Goal: Task Accomplishment & Management: Manage account settings

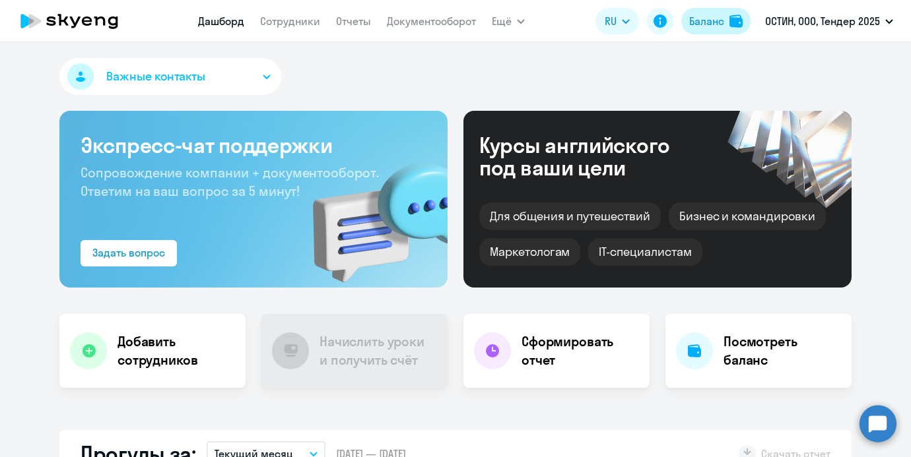
click at [735, 17] on img at bounding box center [735, 21] width 13 height 13
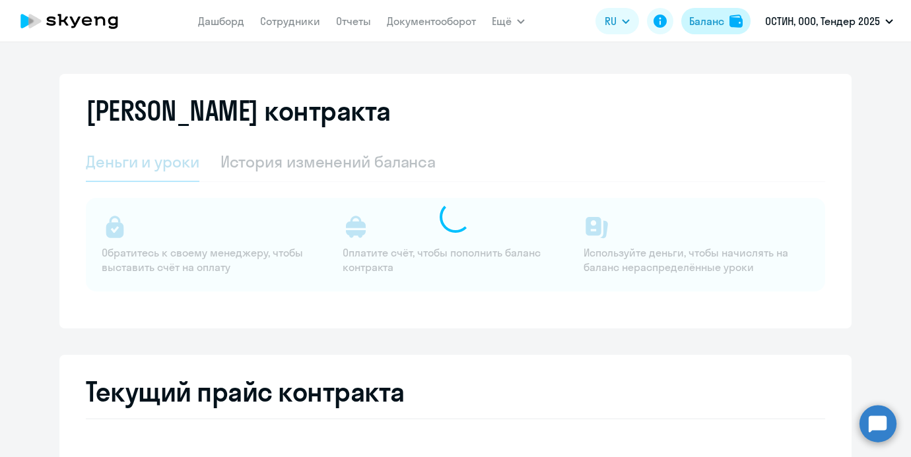
select select "english_adult_not_native_speaker"
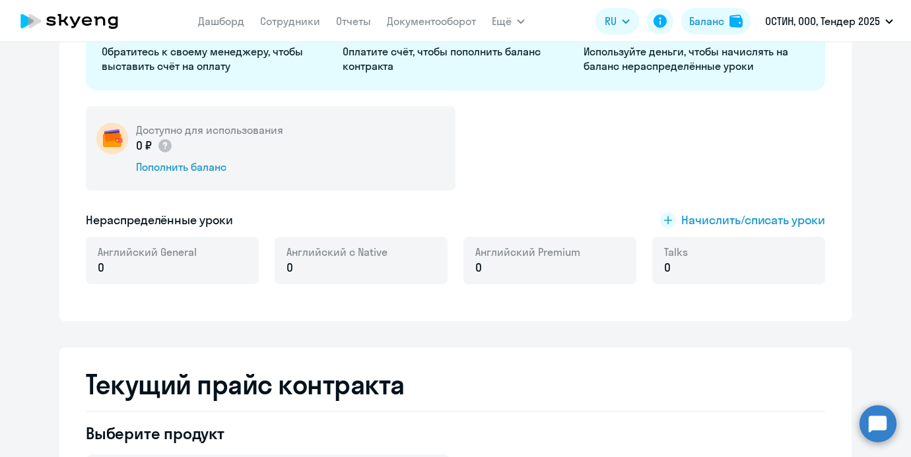
scroll to position [207, 0]
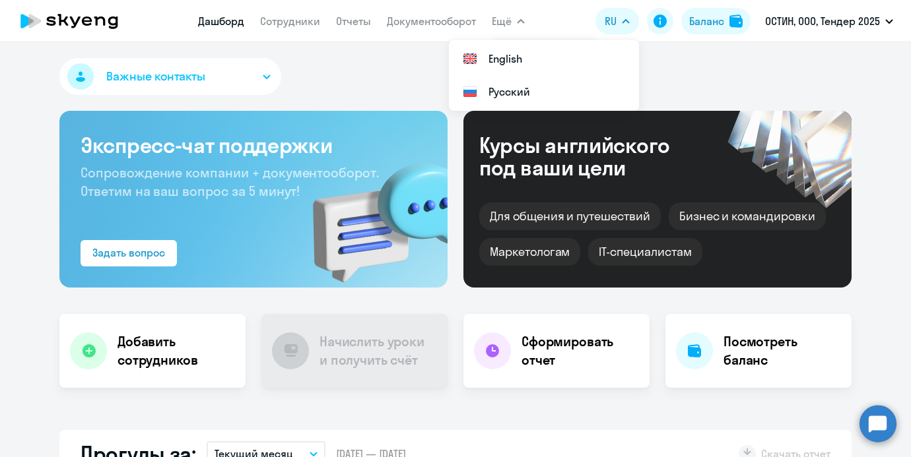
click at [299, 13] on nav "Дашборд Сотрудники Отчеты Документооборот" at bounding box center [337, 21] width 278 height 26
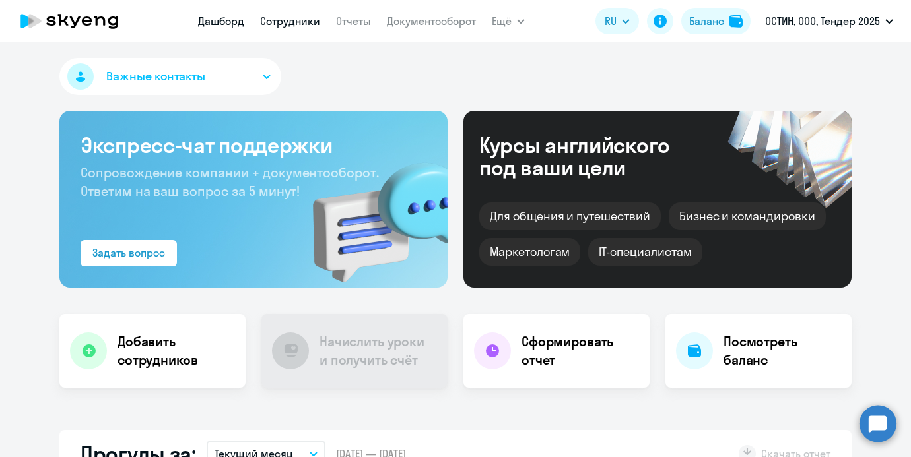
click at [298, 15] on link "Сотрудники" at bounding box center [290, 21] width 60 height 13
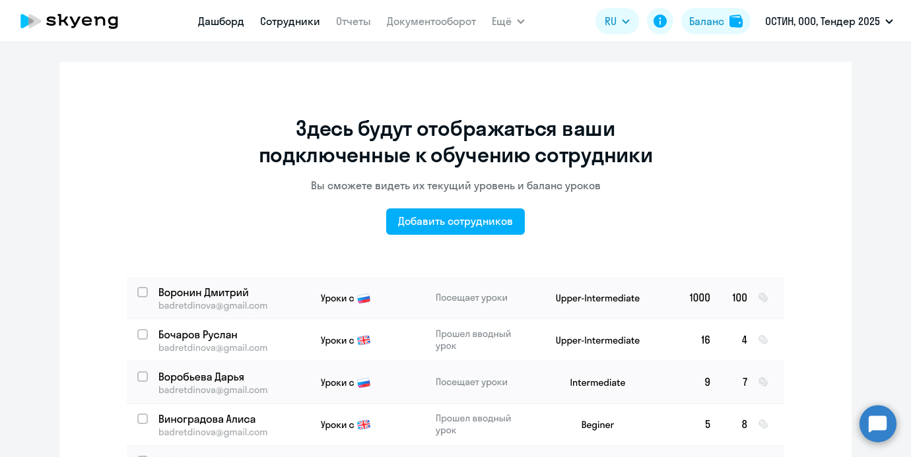
click at [236, 17] on link "Дашборд" at bounding box center [221, 21] width 46 height 13
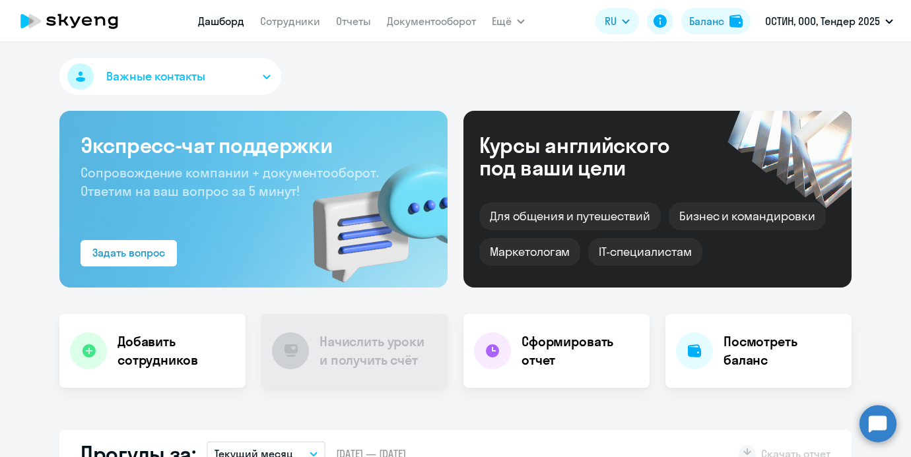
click at [294, 31] on nav "Дашборд Сотрудники Отчеты Документооборот" at bounding box center [337, 21] width 278 height 26
click at [290, 21] on link "Сотрудники" at bounding box center [290, 21] width 60 height 13
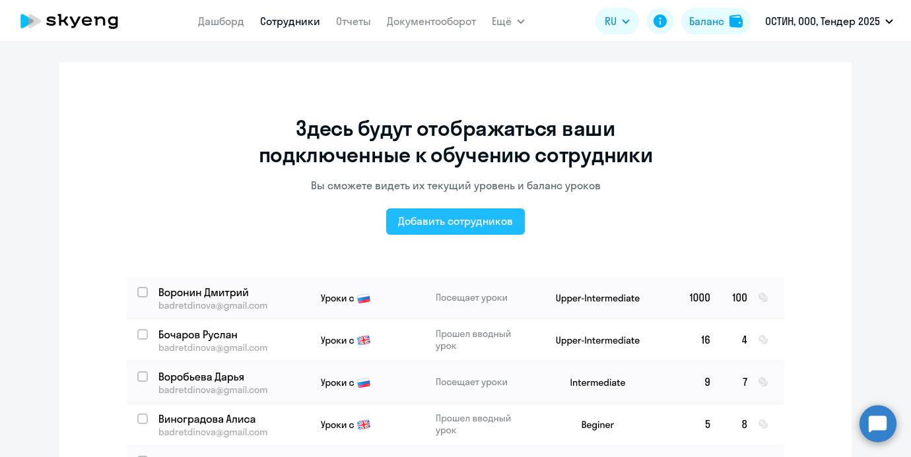
click at [448, 228] on div "Добавить сотрудников" at bounding box center [455, 221] width 115 height 16
select select "english_adult_not_native_speaker_premium"
select select "3"
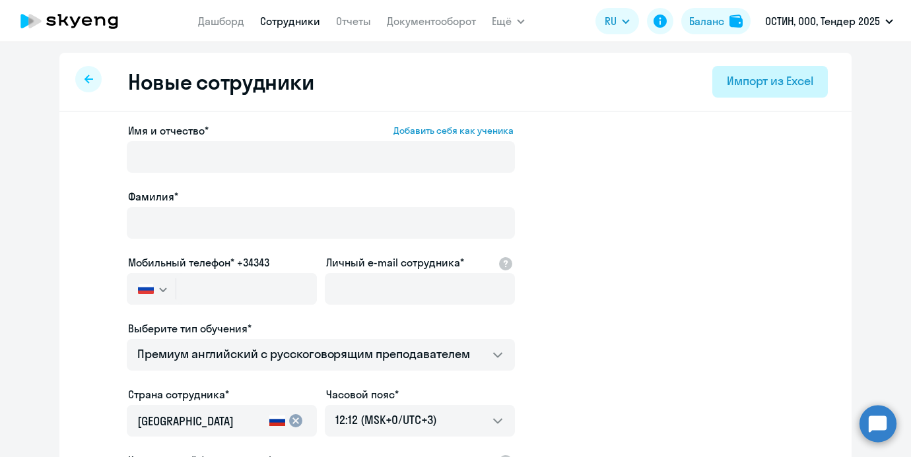
click at [738, 79] on div "Импорт из Excel" at bounding box center [770, 81] width 86 height 17
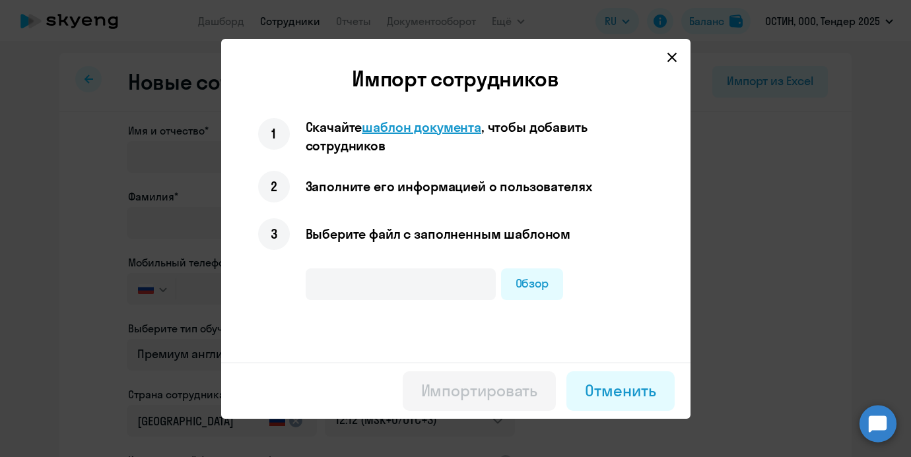
click at [438, 127] on span "шаблон документа" at bounding box center [421, 127] width 119 height 17
click at [673, 63] on svg-icon at bounding box center [672, 58] width 16 height 16
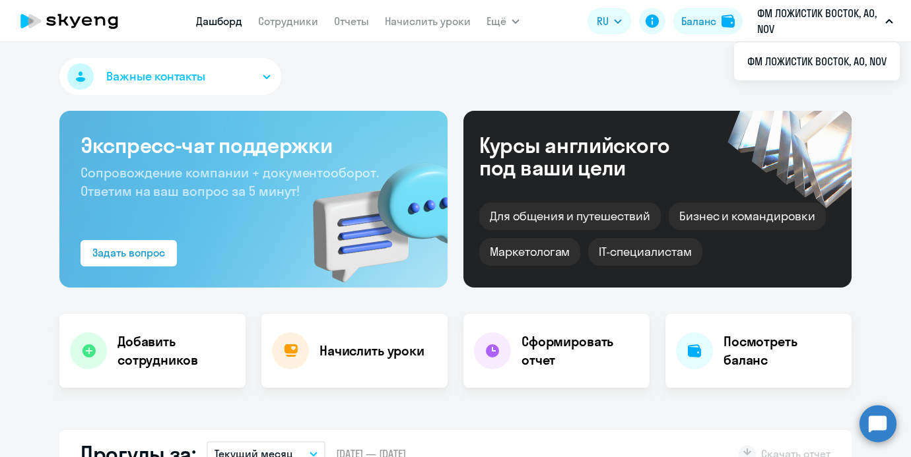
select select "30"
click at [395, 11] on nav "[PERSON_NAME] Отчеты Начислить уроки" at bounding box center [333, 21] width 275 height 26
click at [395, 24] on link "Начислить уроки" at bounding box center [428, 21] width 86 height 13
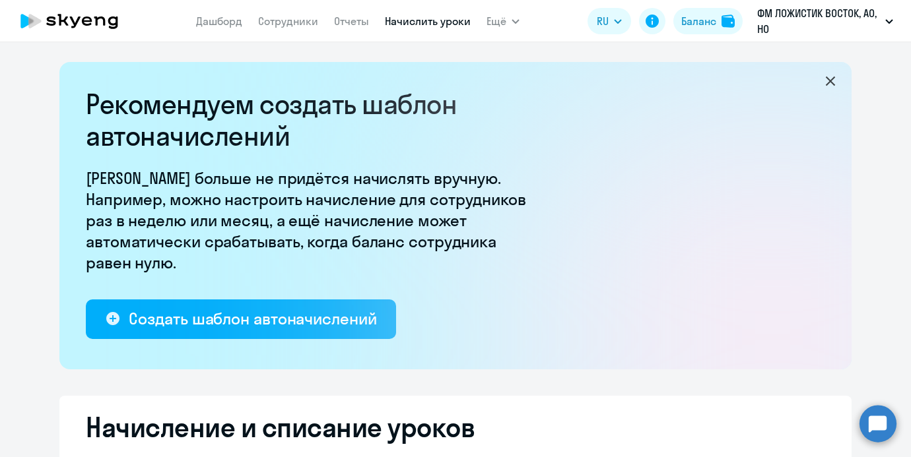
select select "10"
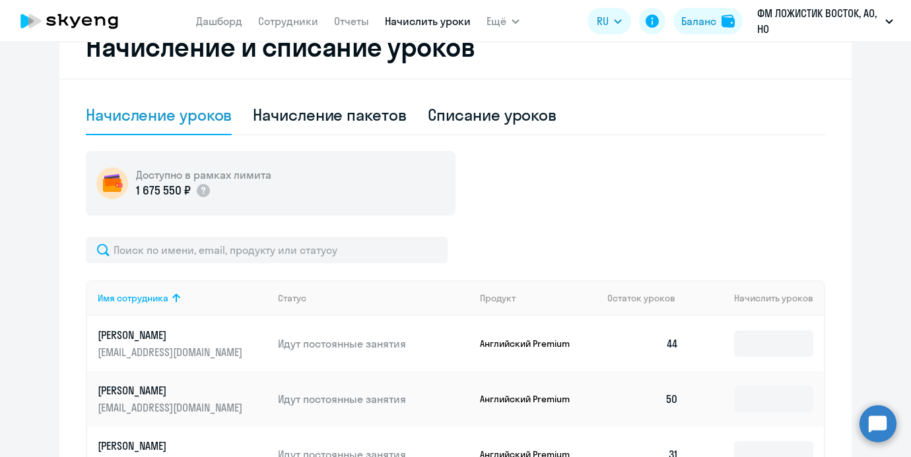
scroll to position [385, 0]
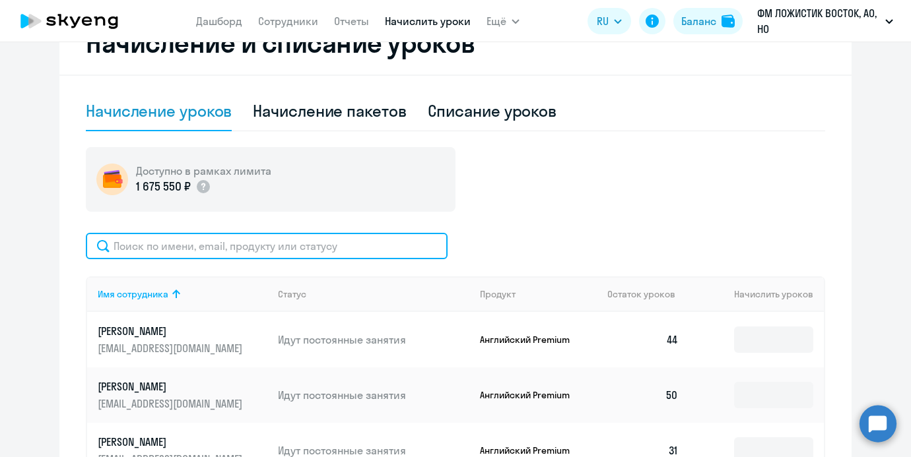
click at [349, 234] on input "text" at bounding box center [267, 246] width 362 height 26
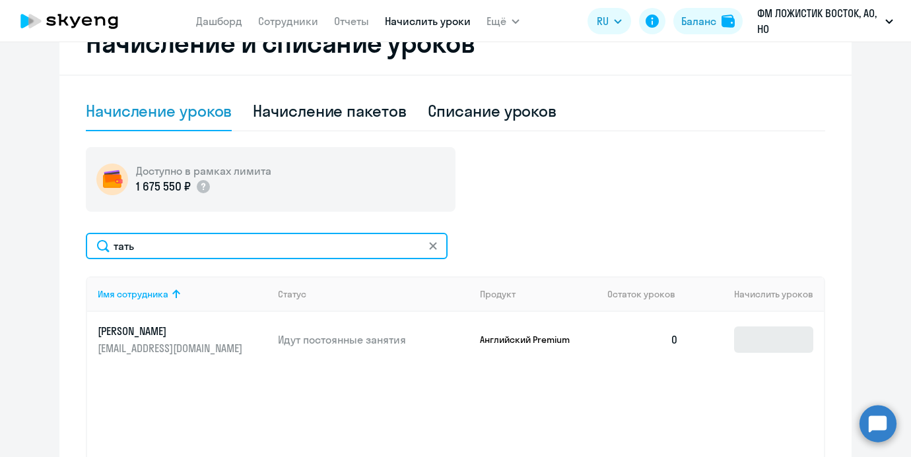
type input "тать"
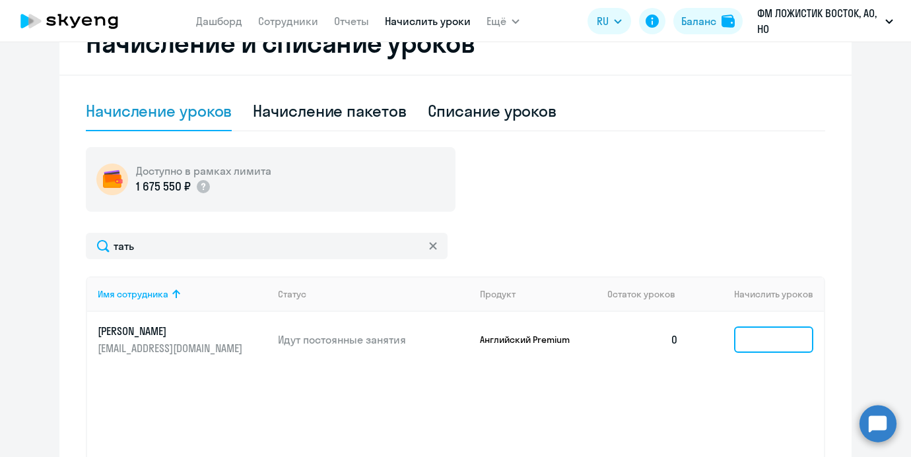
click at [745, 340] on input at bounding box center [773, 340] width 79 height 26
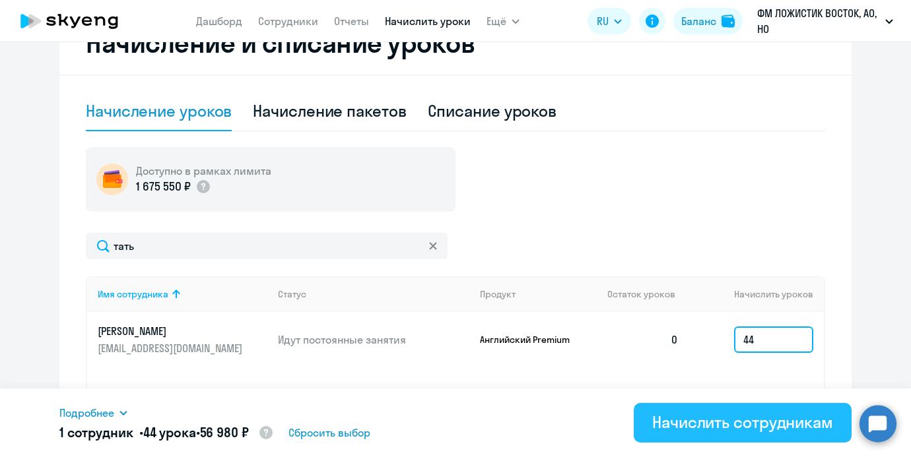
type input "44"
click at [663, 436] on button "Начислить сотрудникам" at bounding box center [743, 423] width 218 height 40
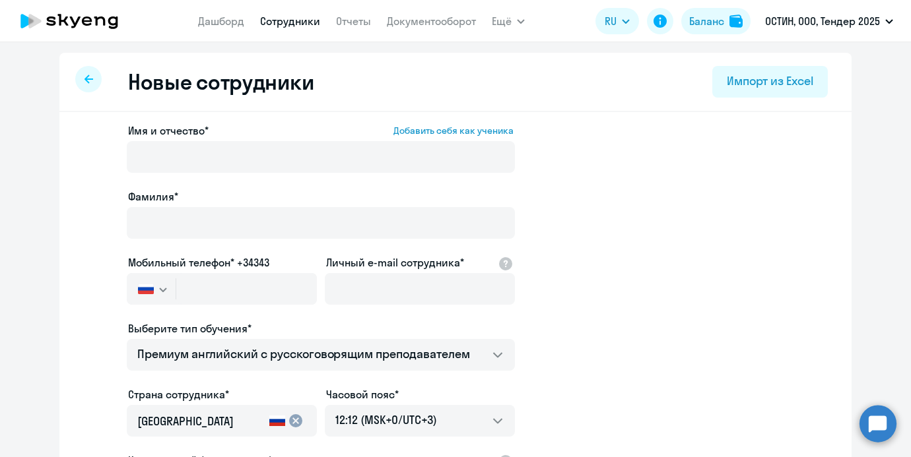
select select "english_adult_not_native_speaker_premium"
select select "3"
click at [753, 92] on button "Импорт из Excel" at bounding box center [770, 82] width 116 height 32
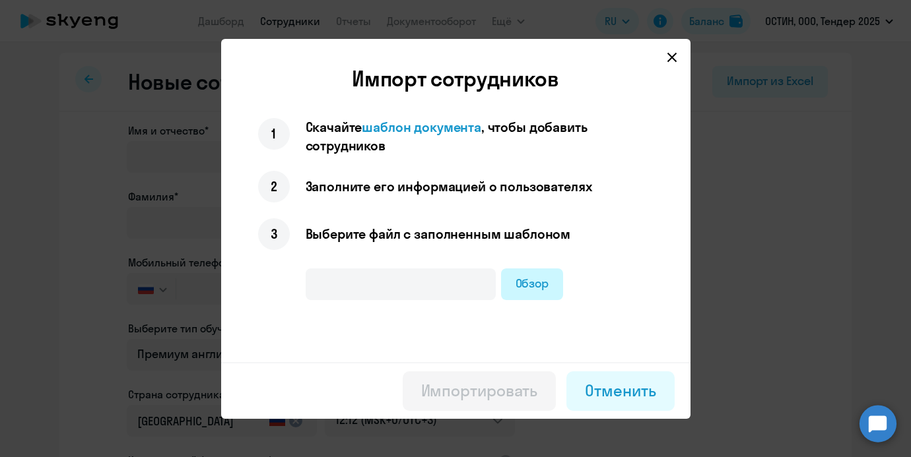
click at [540, 291] on label "Обзор" at bounding box center [532, 285] width 63 height 32
click at [0, 0] on input "Обзор" at bounding box center [0, 0] width 0 height 0
type input "Шаблон подключения учеников (1).xlsx"
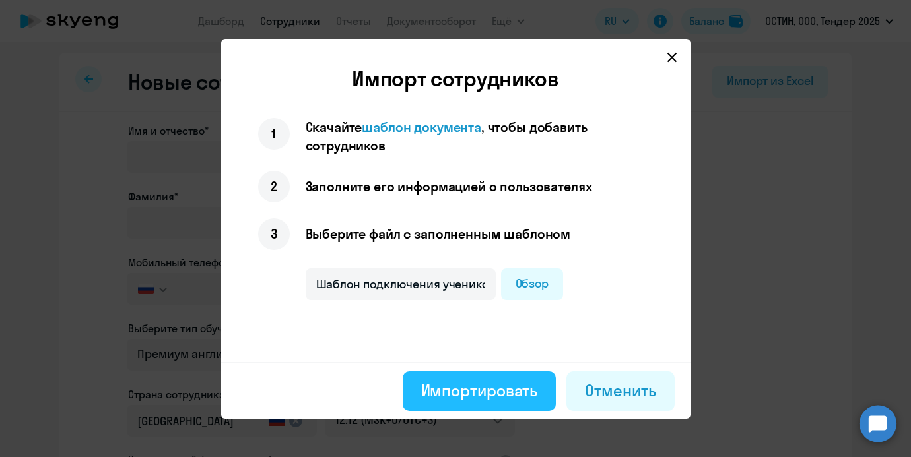
click at [497, 389] on div "Импортировать" at bounding box center [479, 390] width 117 height 21
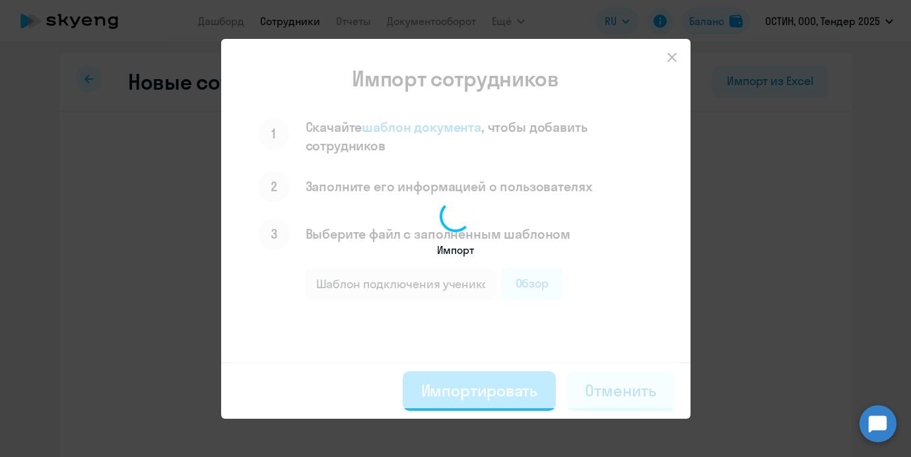
select select "english_adult_not_native_speaker_premium"
select select "3"
select select "english_adult_not_native_speaker_premium"
select select "3"
select select "english_adult_not_native_speaker_premium"
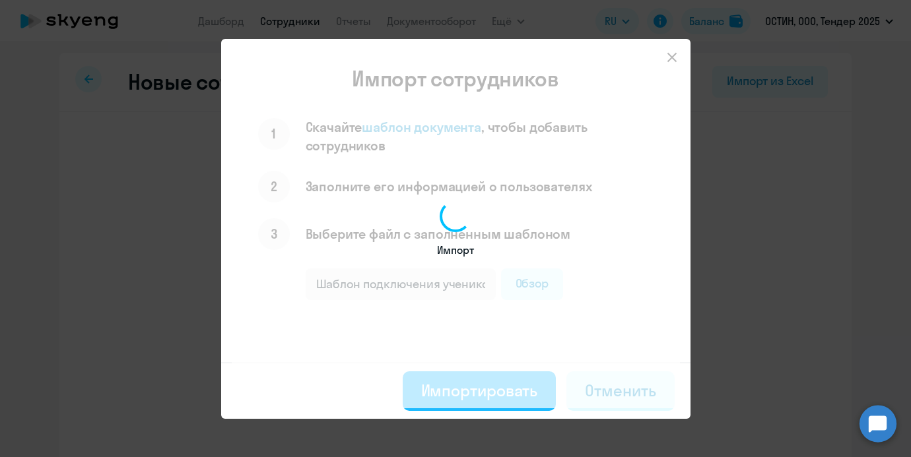
select select "3"
select select "english_adult_not_native_speaker_premium"
select select "3"
select select "english_adult_not_native_speaker_premium"
select select "3"
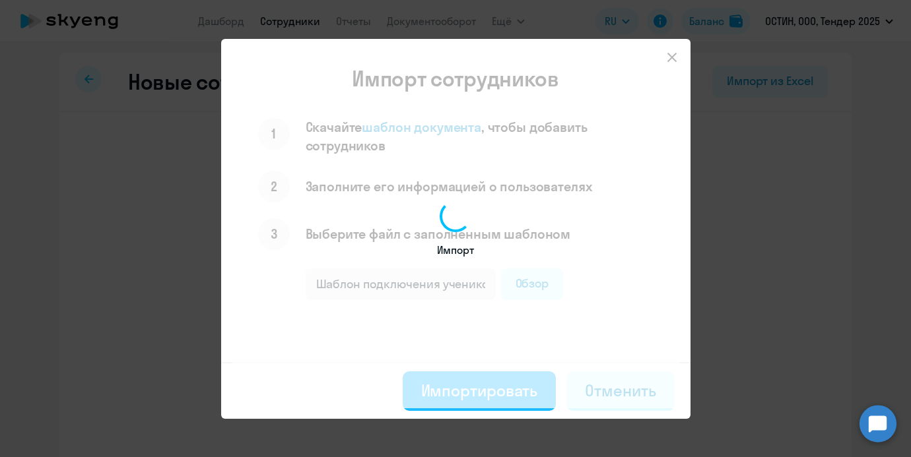
select select "english_adult_not_native_speaker_premium"
select select "3"
select select "english_adult_not_native_speaker_premium"
select select "3"
select select "english_adult_not_native_speaker_premium"
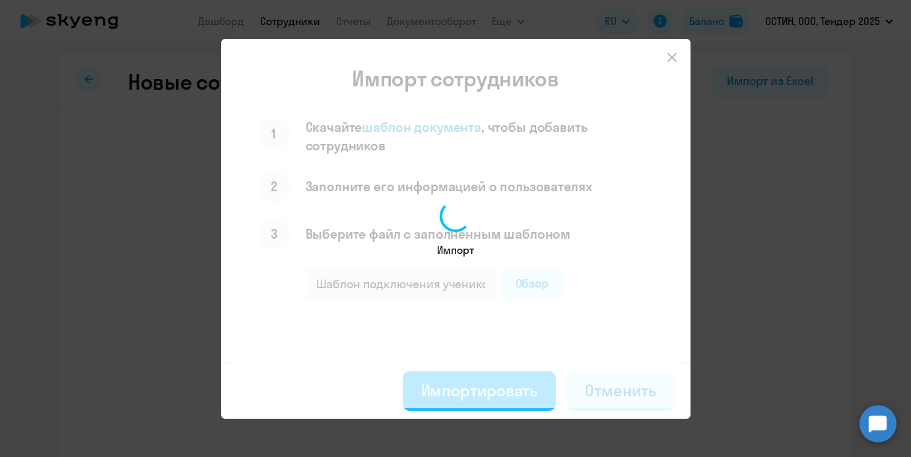
select select "3"
select select "english_adult_not_native_speaker_premium"
select select "3"
select select "english_adult_not_native_speaker_premium"
select select "3"
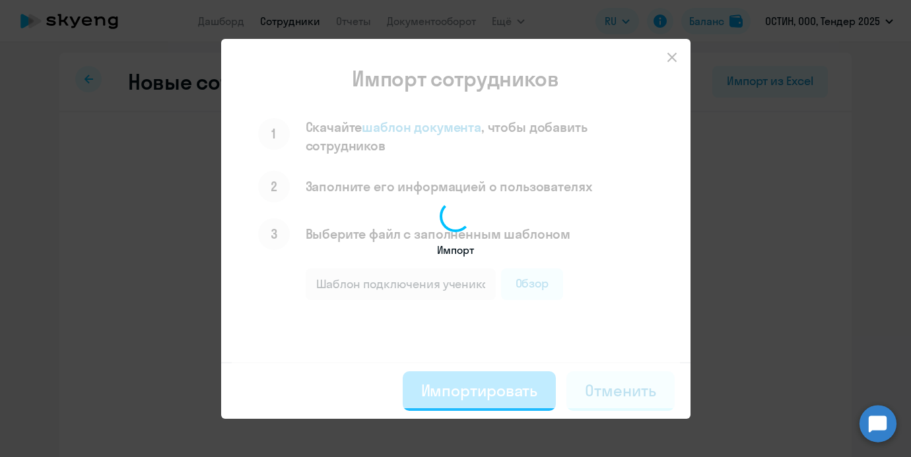
select select "english_adult_not_native_speaker_premium"
select select "3"
select select "english_adult_not_native_speaker_premium"
select select "3"
select select "english_adult_not_native_speaker_premium"
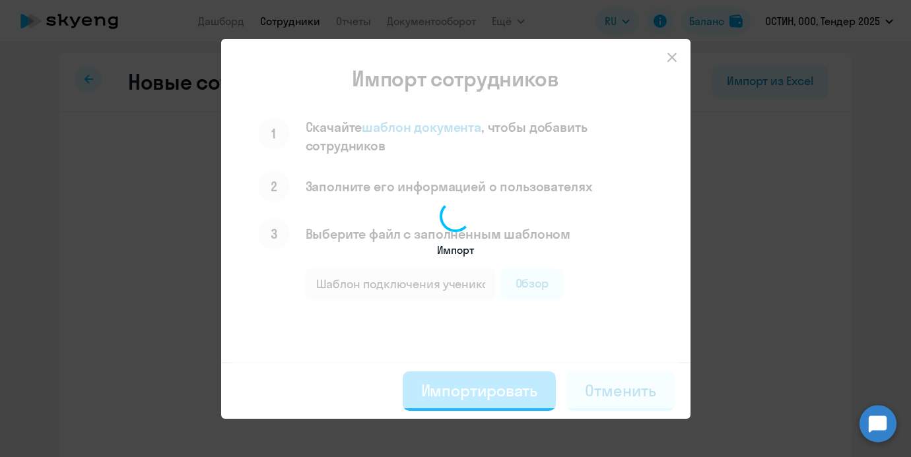
select select "3"
select select "english_adult_not_native_speaker_premium"
select select "3"
select select "english_adult_not_native_speaker_premium"
select select "3"
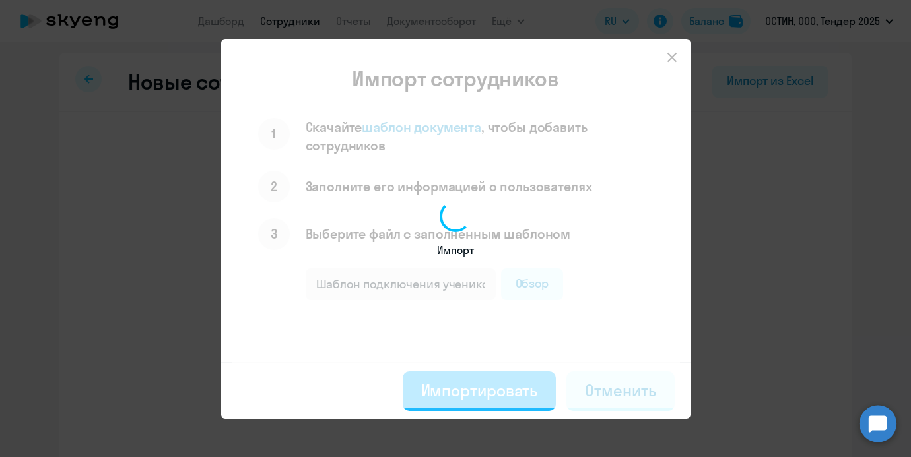
select select "english_adult_not_native_speaker_premium"
select select "3"
select select "english_adult_not_native_speaker_premium"
select select "3"
select select "english_adult_not_native_speaker_premium"
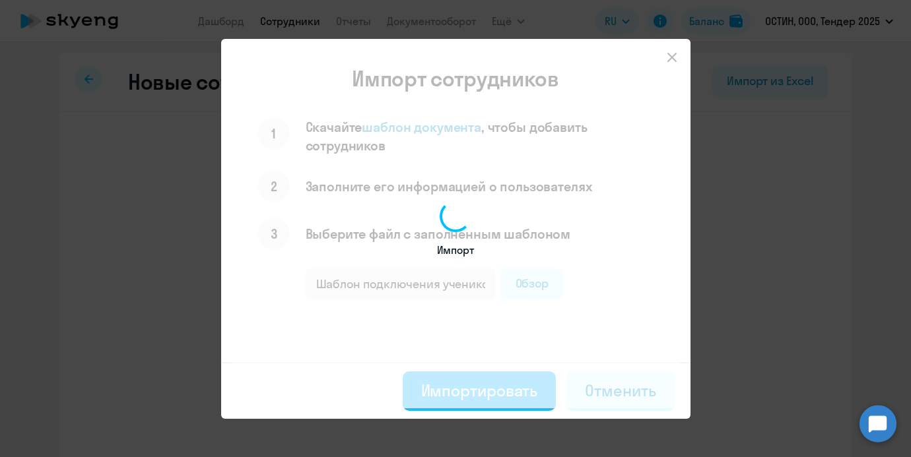
select select "3"
select select "english_adult_not_native_speaker_premium"
select select "3"
select select "english_adult_not_native_speaker_premium"
select select "3"
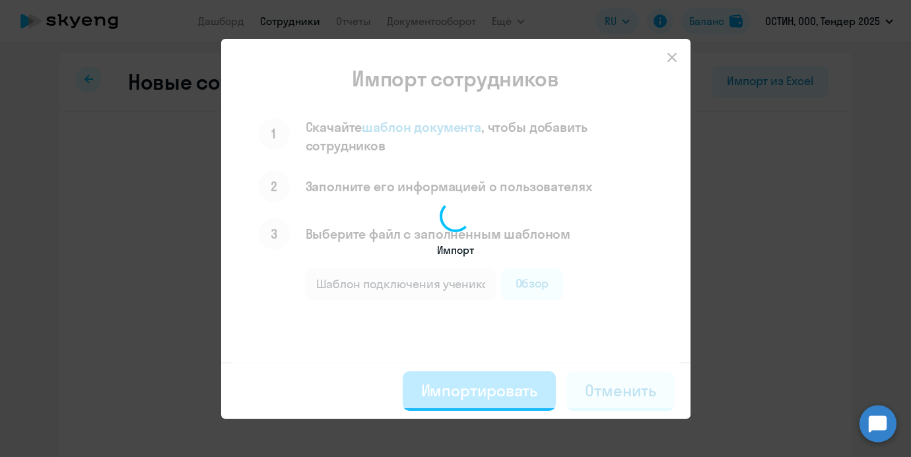
select select "english_adult_not_native_speaker_premium"
select select "3"
select select "english_adult_not_native_speaker_premium"
select select "3"
select select "english_adult_not_native_speaker_premium"
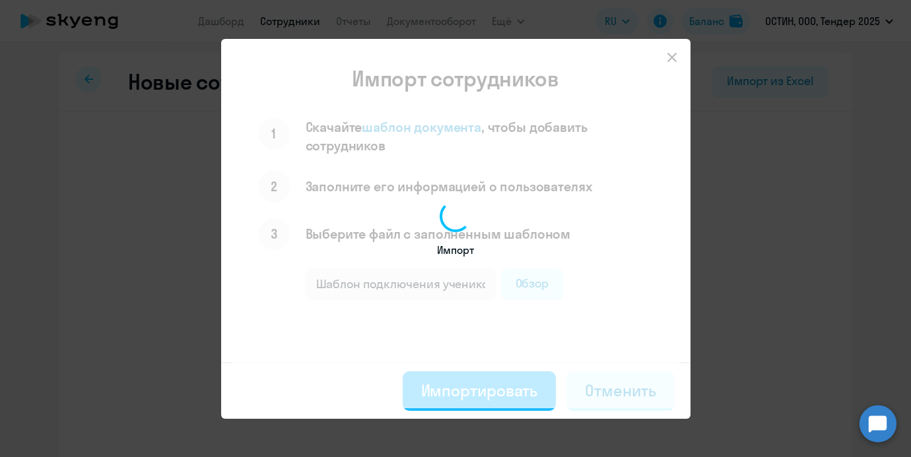
select select "3"
select select "english_adult_not_native_speaker_premium"
select select "3"
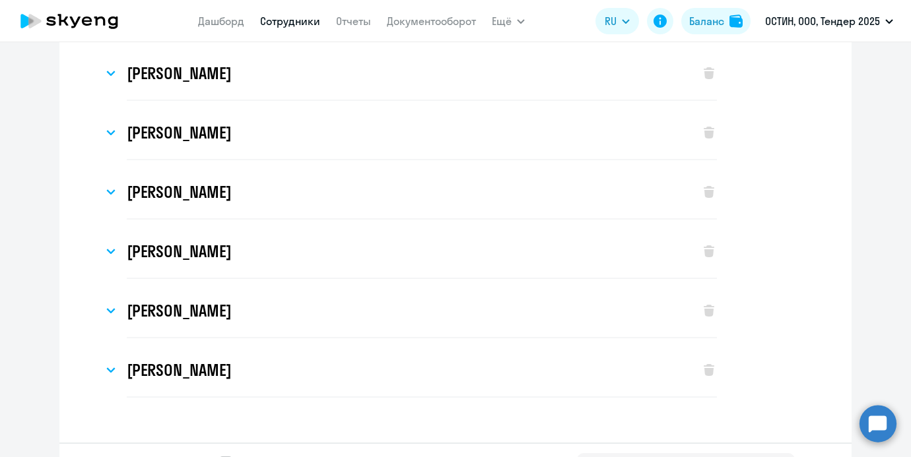
scroll to position [1190, 0]
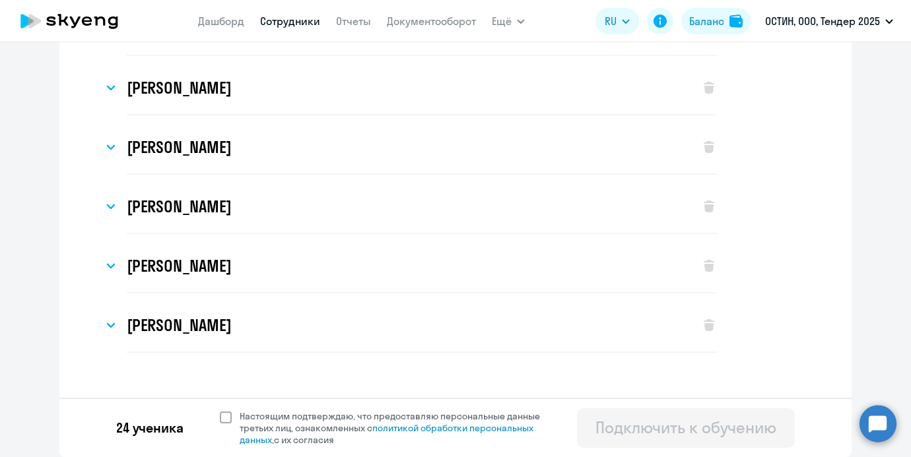
click at [227, 420] on span at bounding box center [226, 418] width 12 height 12
click at [220, 411] on input "Настоящим подтверждаю, что предоставляю персональные данные третьих лиц, ознако…" at bounding box center [219, 410] width 1 height 1
checkbox input "true"
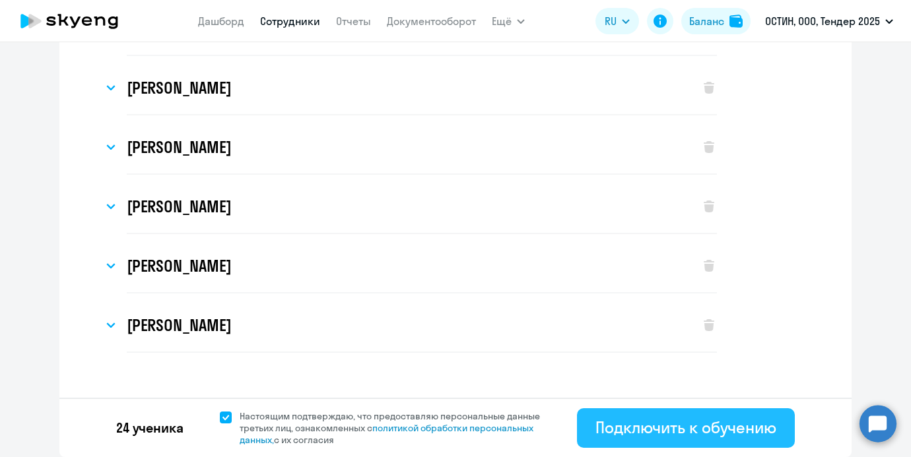
click at [616, 418] on div "Подключить к обучению" at bounding box center [685, 427] width 181 height 21
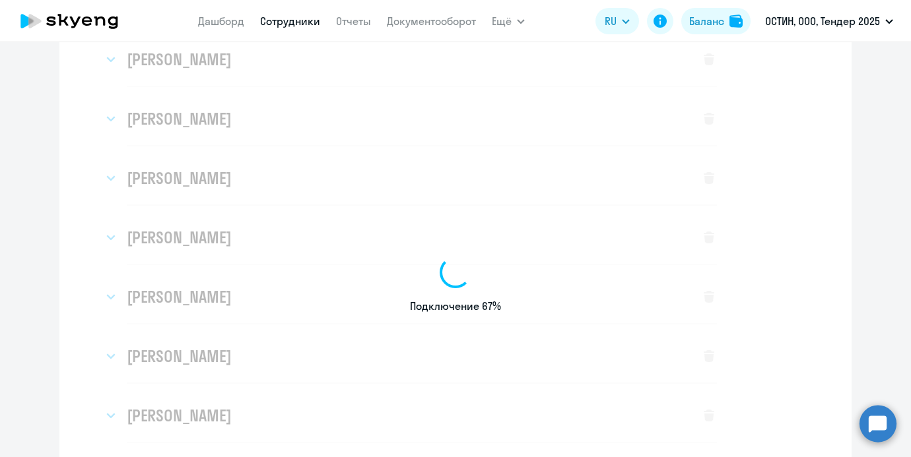
scroll to position [569, 0]
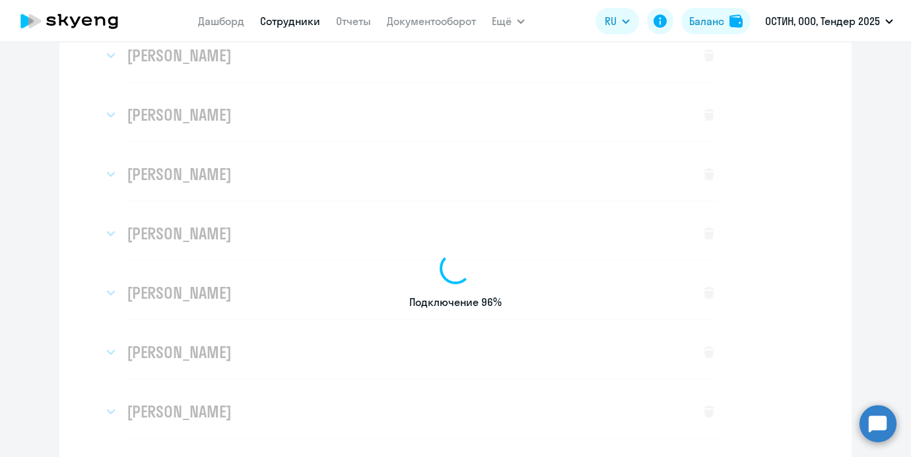
select select "english_adult_not_native_speaker_premium"
select select "3"
select select "english_adult_not_native_speaker_premium"
select select "3"
select select "english_adult_not_native_speaker_premium"
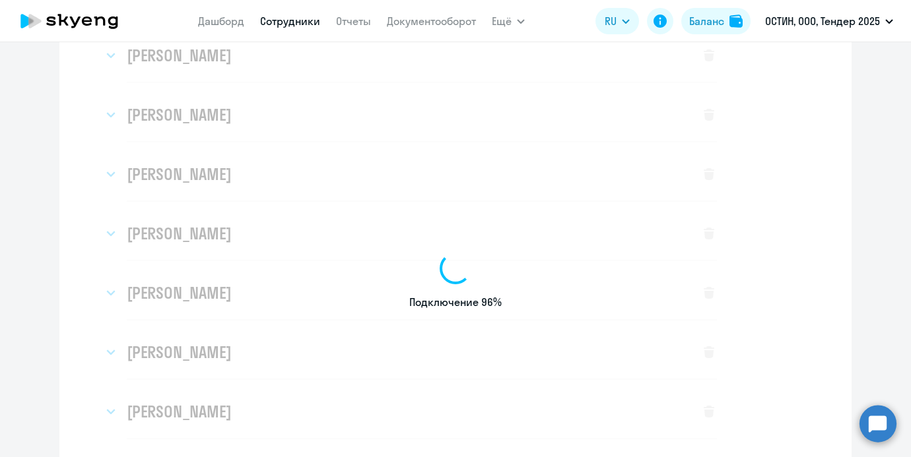
select select "3"
select select "english_adult_not_native_speaker_premium"
select select "3"
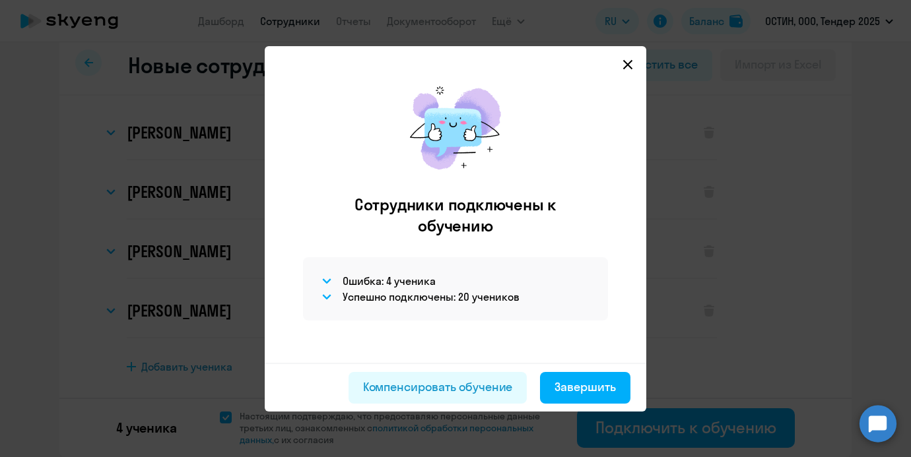
scroll to position [17, 0]
click at [320, 278] on svg-icon at bounding box center [327, 281] width 16 height 16
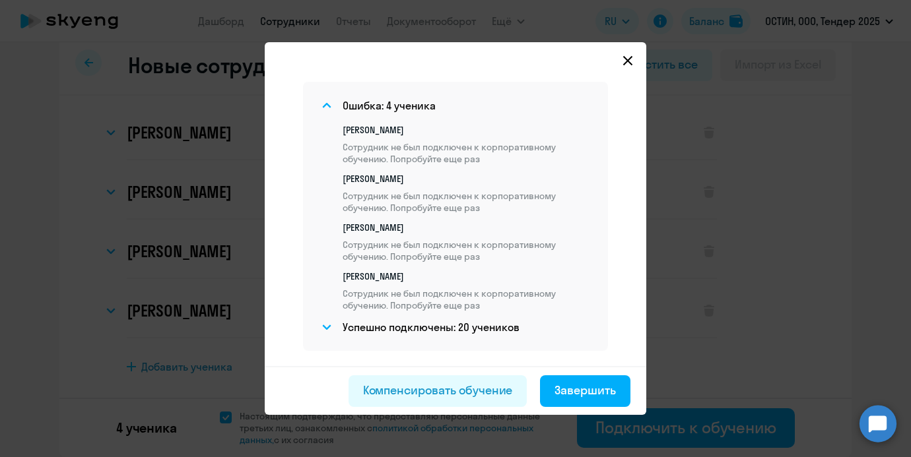
scroll to position [199, 0]
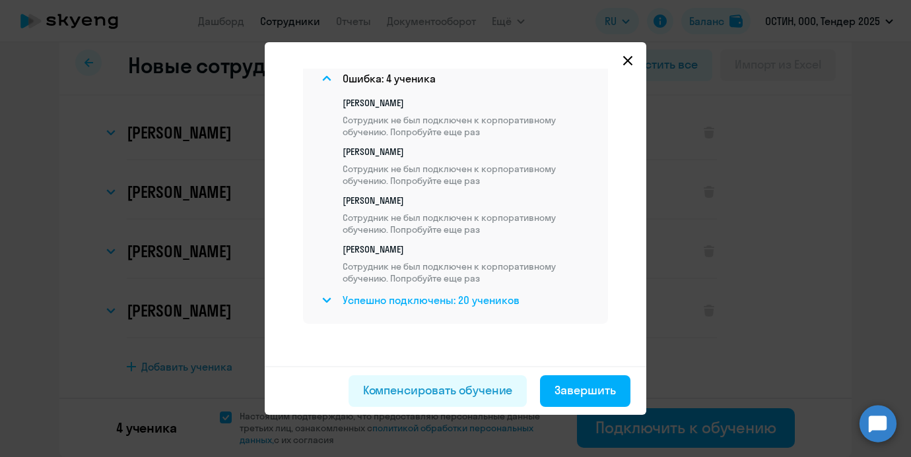
click at [457, 307] on h4 "Успешно подключены: 20 учеников" at bounding box center [431, 300] width 177 height 15
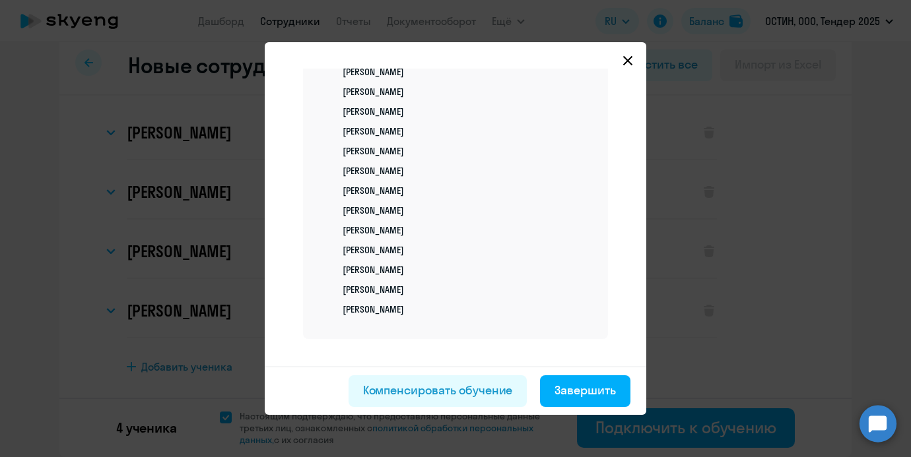
scroll to position [605, 0]
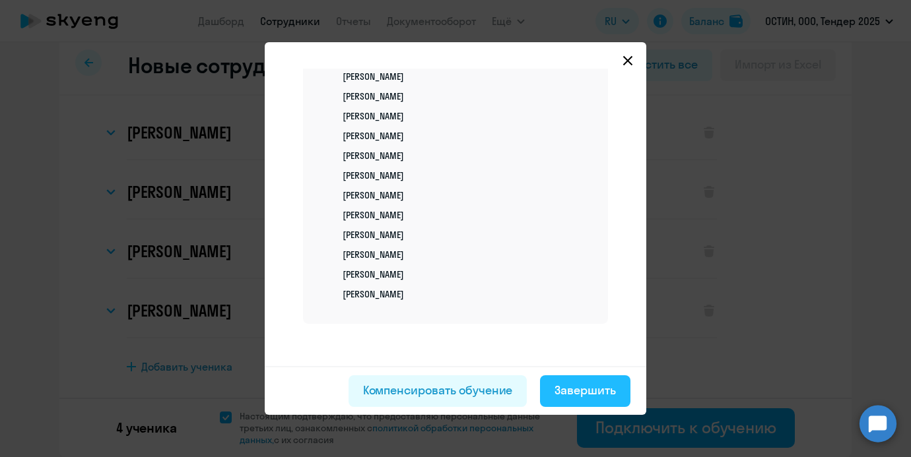
click at [565, 389] on div "Завершить" at bounding box center [584, 390] width 61 height 17
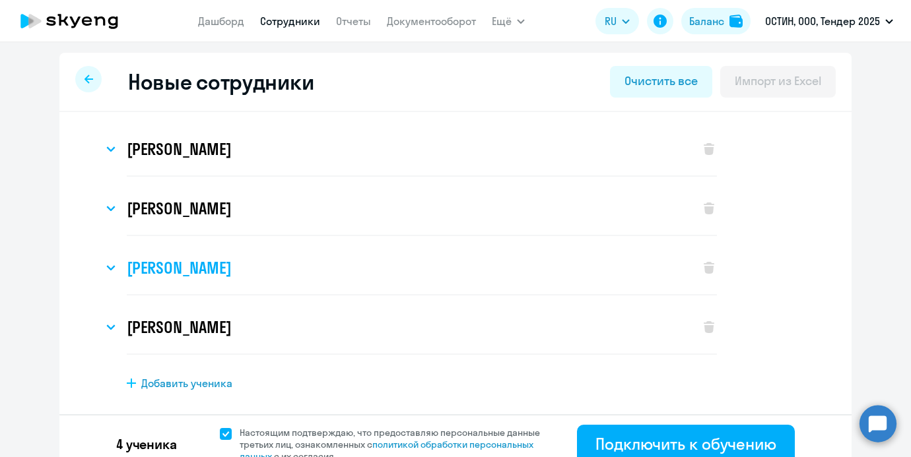
scroll to position [17, 0]
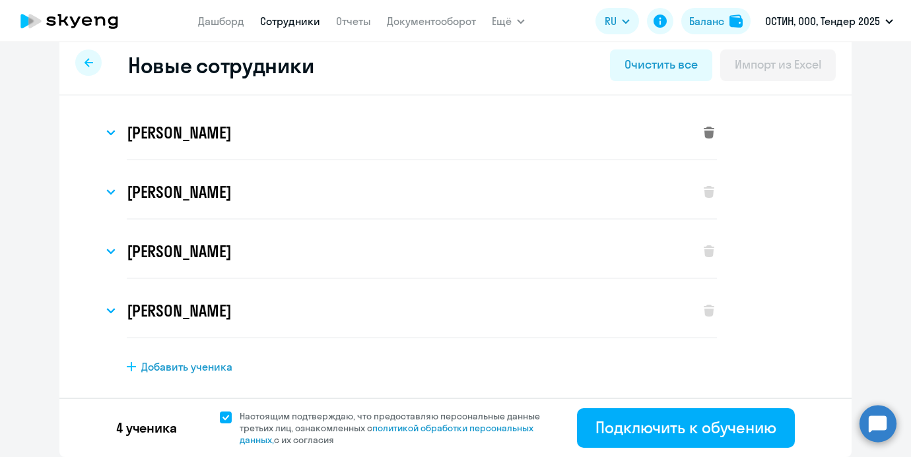
click at [715, 125] on svg-icon at bounding box center [709, 133] width 16 height 16
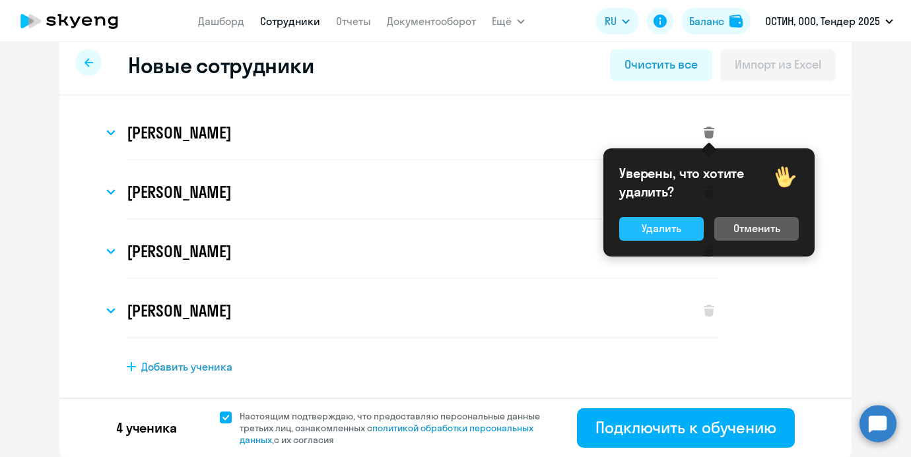
click at [665, 227] on div "Удалить" at bounding box center [662, 228] width 40 height 16
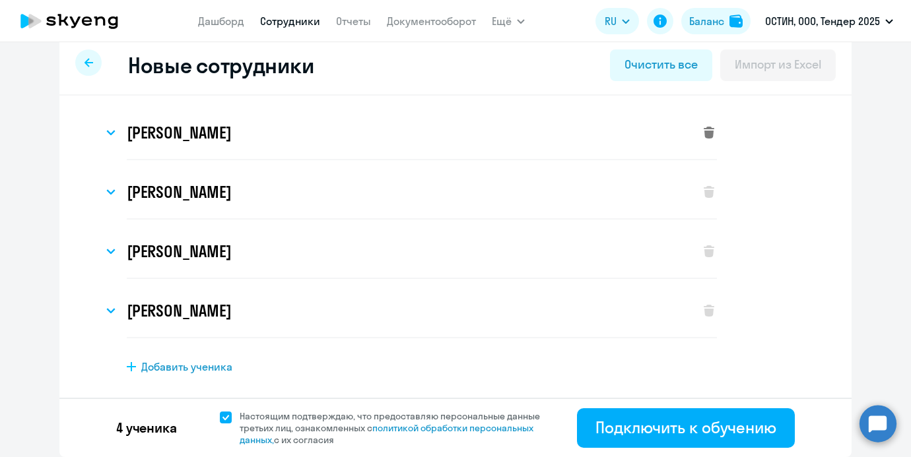
select select "english_adult_not_native_speaker_premium"
select select "3"
select select "english_adult_not_native_speaker_premium"
select select "3"
select select "english_adult_not_native_speaker_premium"
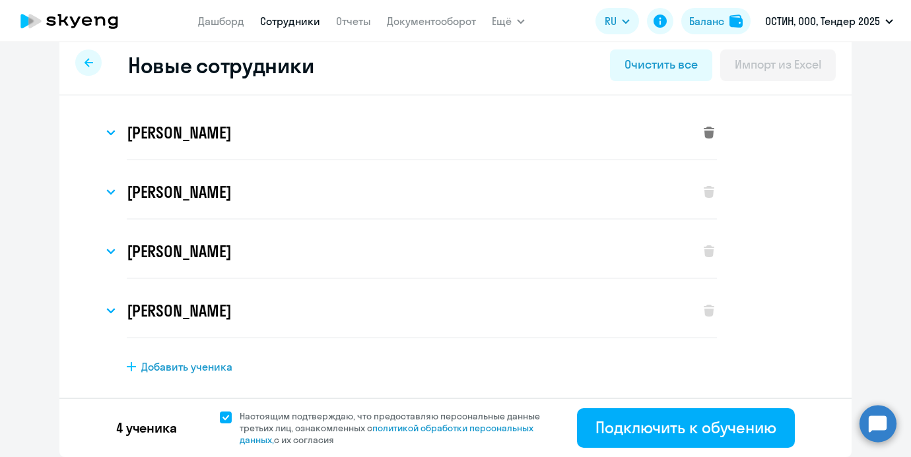
select select "3"
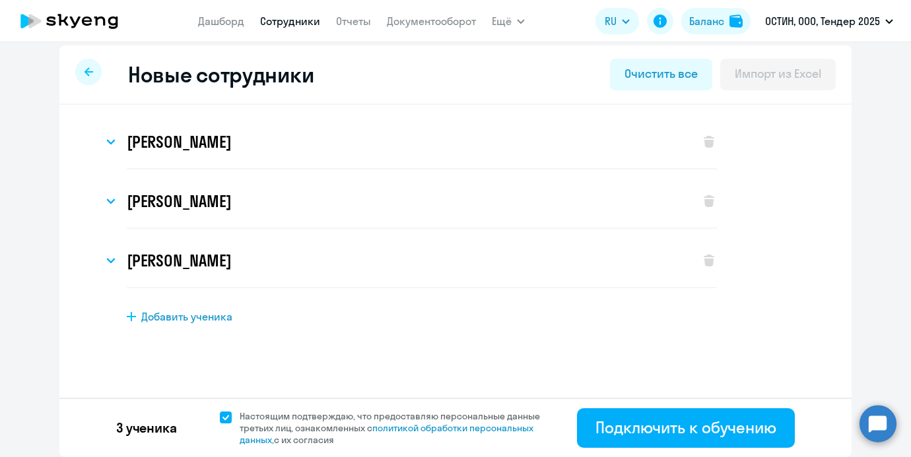
scroll to position [7, 0]
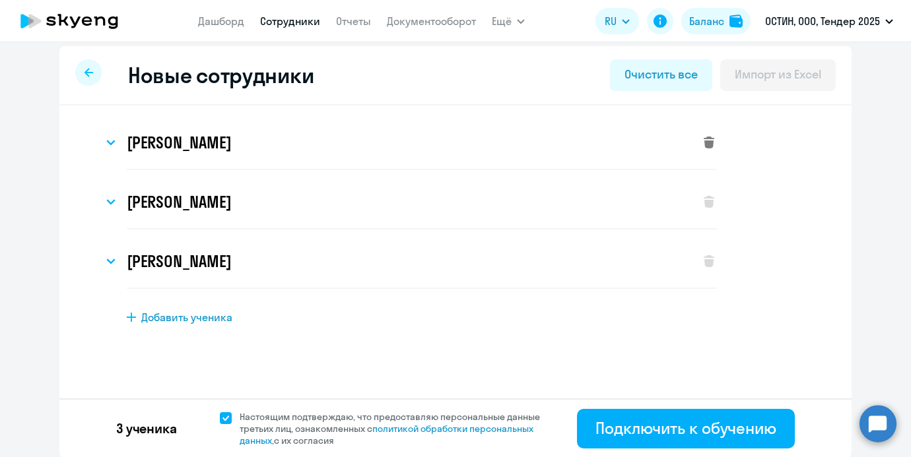
click at [704, 143] on icon at bounding box center [709, 143] width 11 height 12
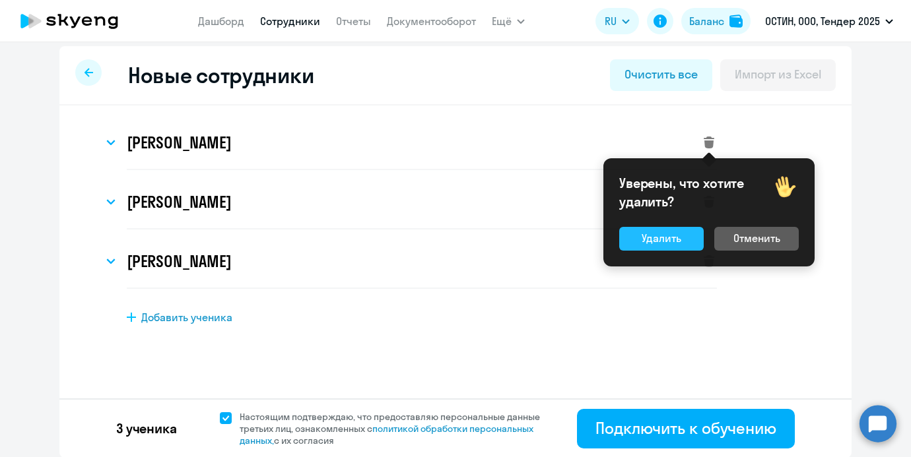
click at [650, 244] on div "Удалить" at bounding box center [662, 238] width 40 height 16
select select "english_adult_not_native_speaker_premium"
select select "3"
select select "english_adult_not_native_speaker_premium"
select select "3"
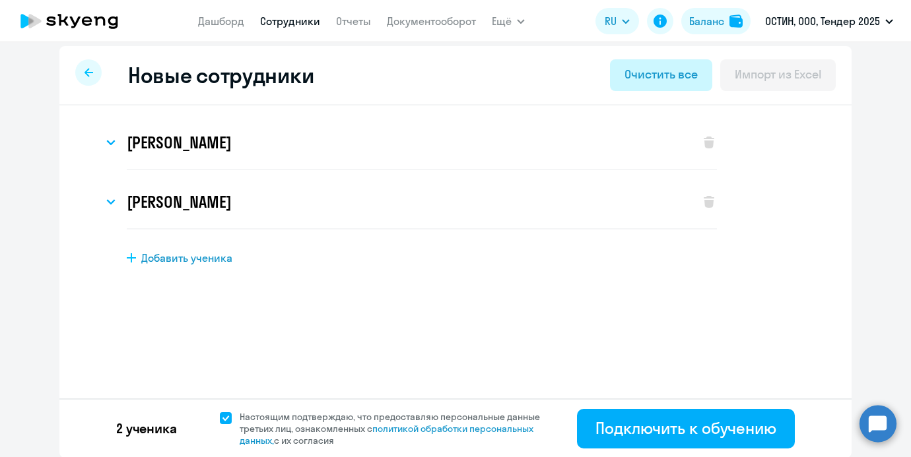
click at [663, 85] on button "Очистить все" at bounding box center [661, 75] width 102 height 32
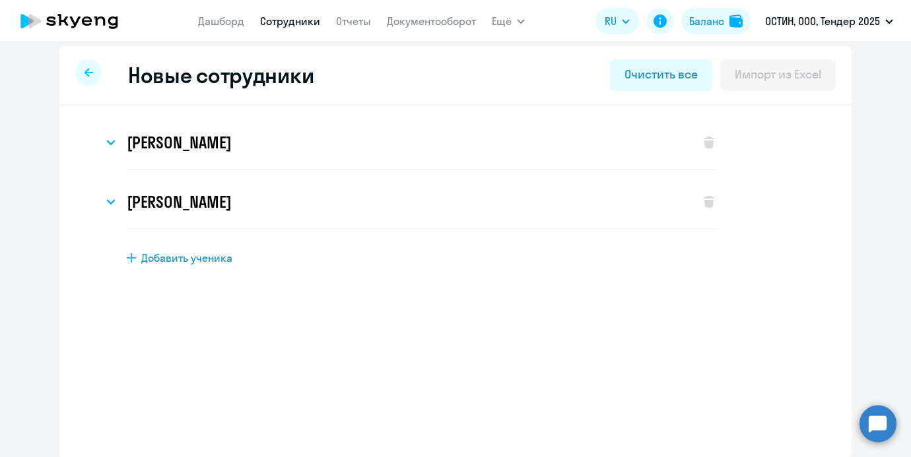
select select "english_adult_not_native_speaker_premium"
select select "3"
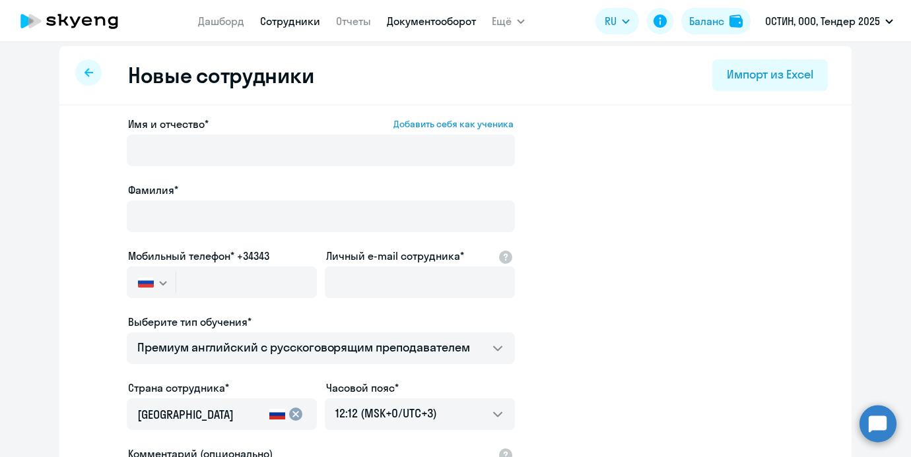
click at [405, 23] on link "Документооборот" at bounding box center [431, 21] width 89 height 13
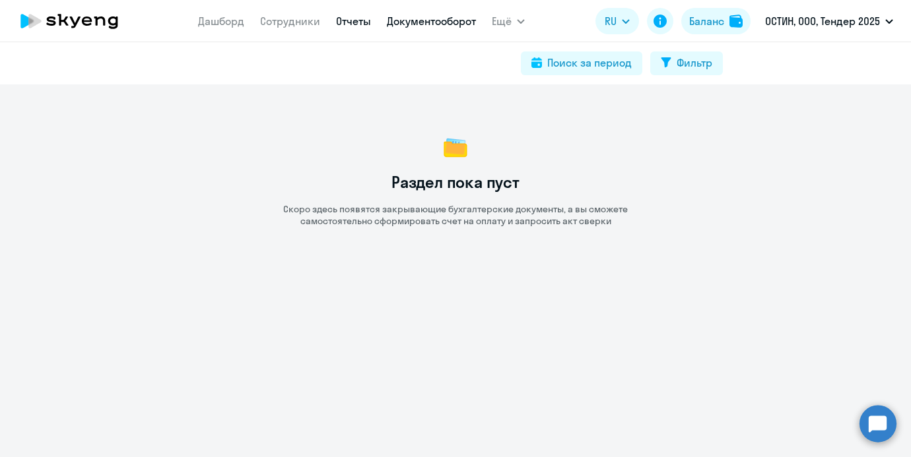
click at [347, 25] on link "Отчеты" at bounding box center [353, 21] width 35 height 13
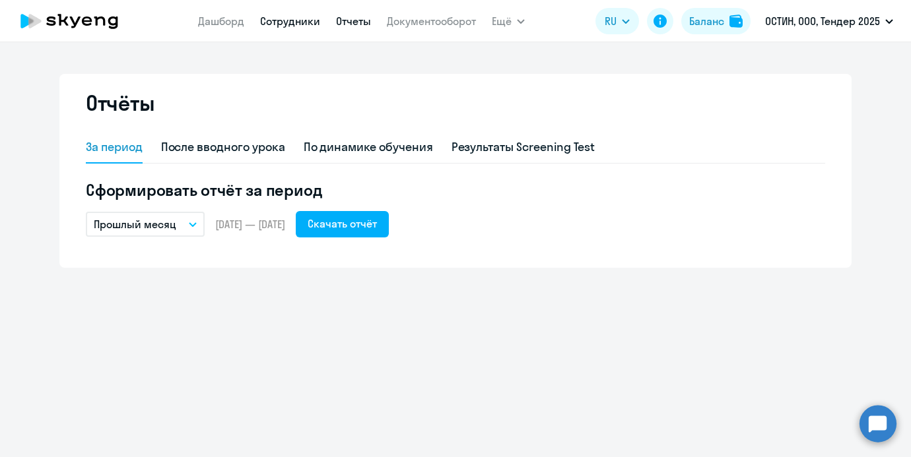
click at [310, 25] on link "Сотрудники" at bounding box center [290, 21] width 60 height 13
select select "30"
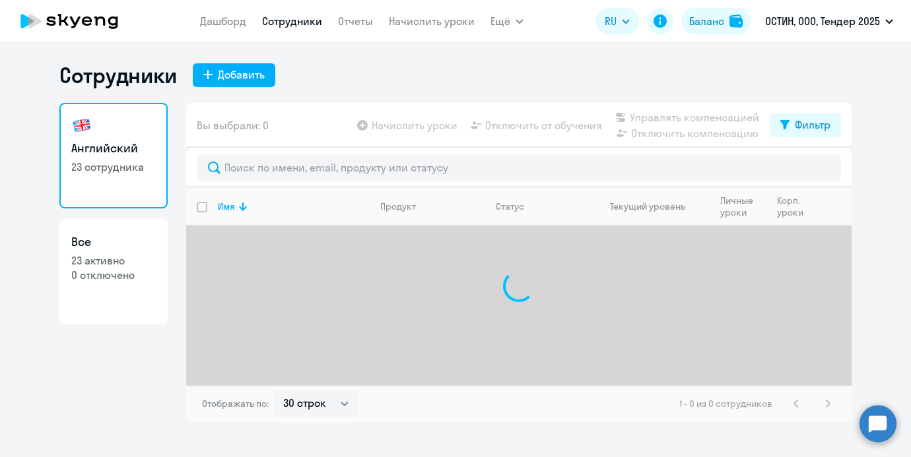
select select "30"
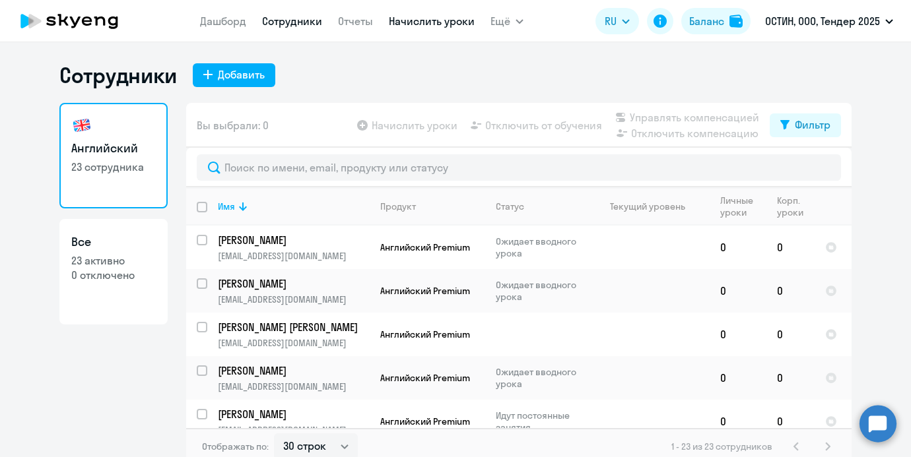
click at [413, 22] on link "Начислить уроки" at bounding box center [432, 21] width 86 height 13
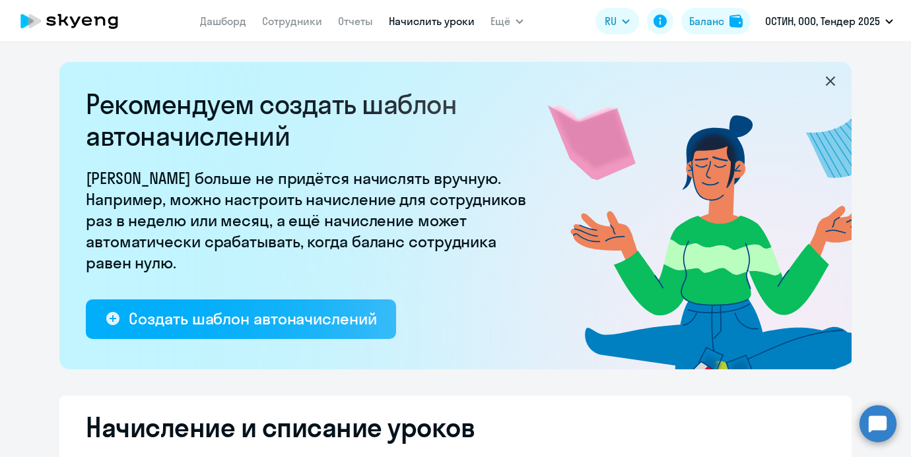
select select "10"
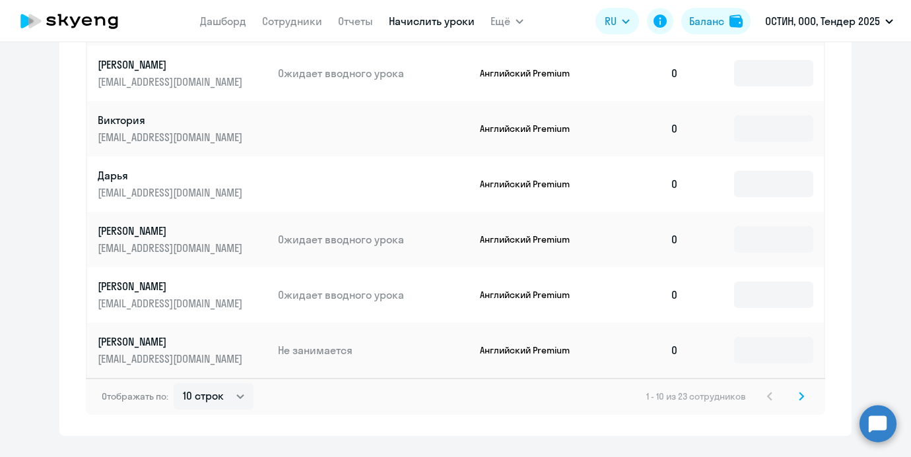
scroll to position [859, 0]
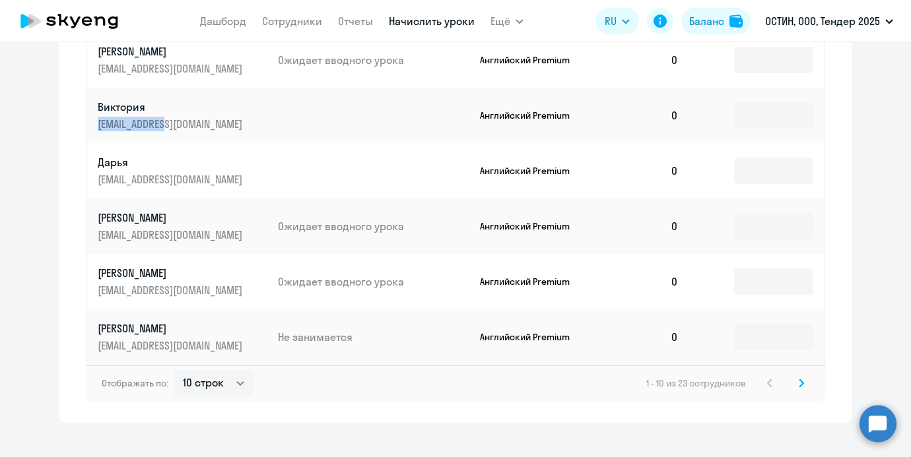
copy p "[EMAIL_ADDRESS][DOMAIN_NAME]"
drag, startPoint x: 182, startPoint y: 123, endPoint x: 92, endPoint y: 121, distance: 90.5
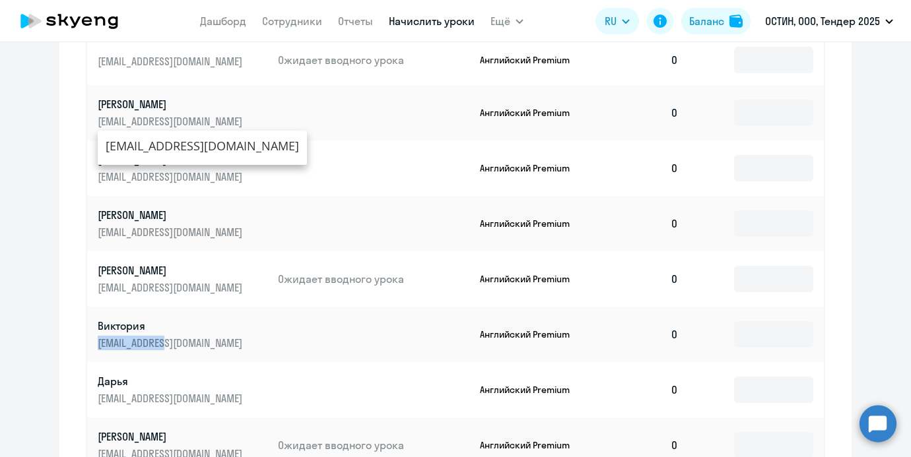
scroll to position [440, 0]
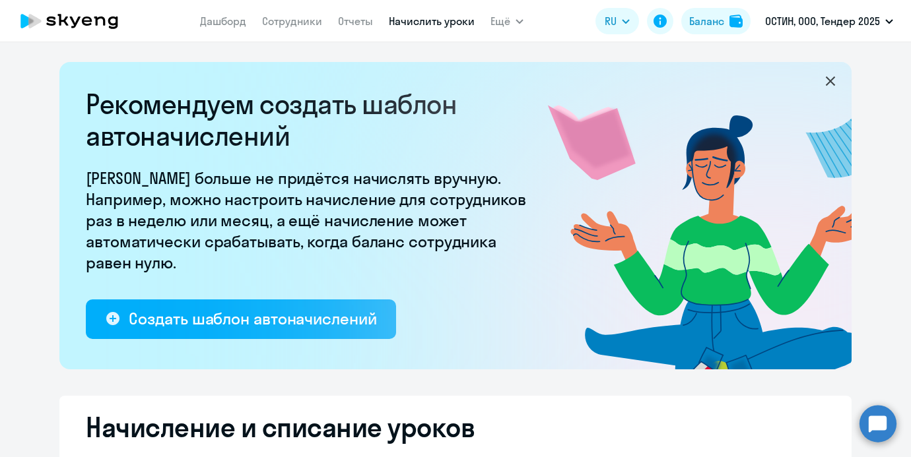
select select "10"
click at [321, 20] on link "Сотрудники" at bounding box center [292, 21] width 60 height 13
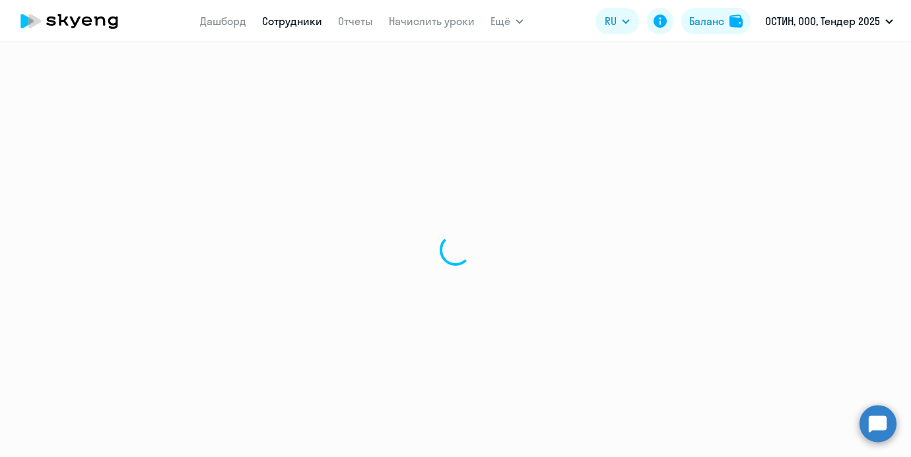
select select "30"
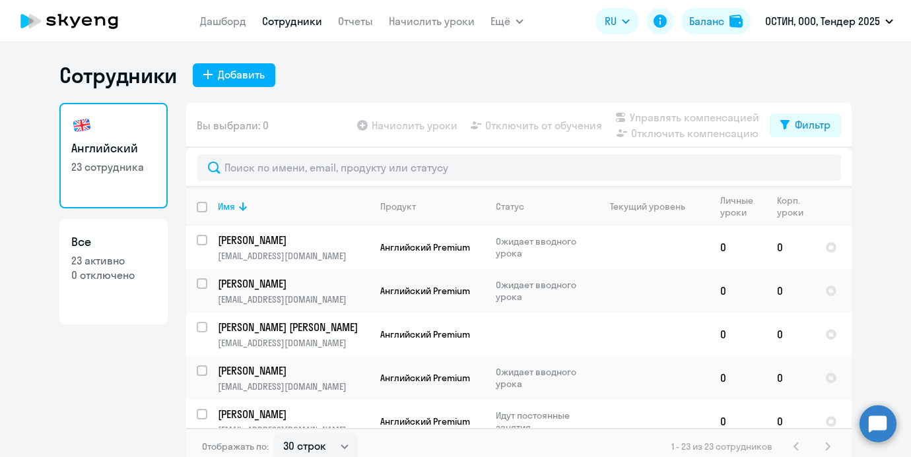
click at [414, 30] on nav "[PERSON_NAME] Отчеты Начислить уроки" at bounding box center [337, 21] width 275 height 26
click at [414, 13] on app-menu-item-link "Начислить уроки" at bounding box center [432, 21] width 86 height 17
click at [413, 17] on link "Начислить уроки" at bounding box center [432, 21] width 86 height 13
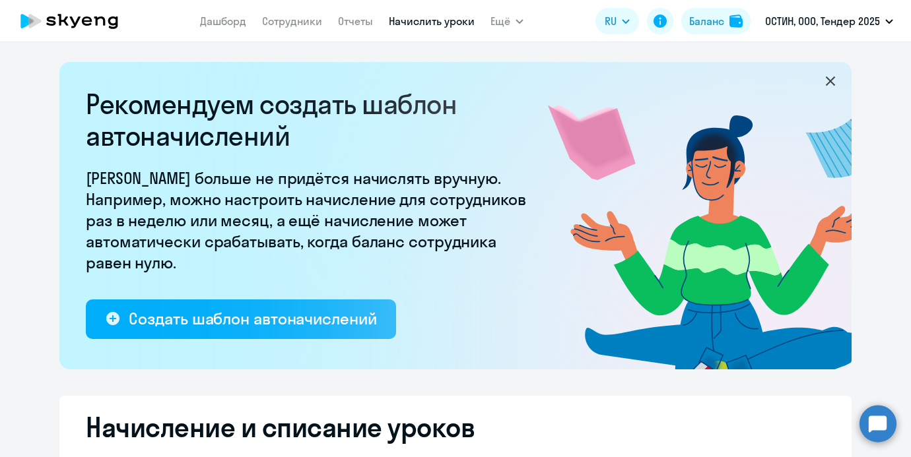
select select "10"
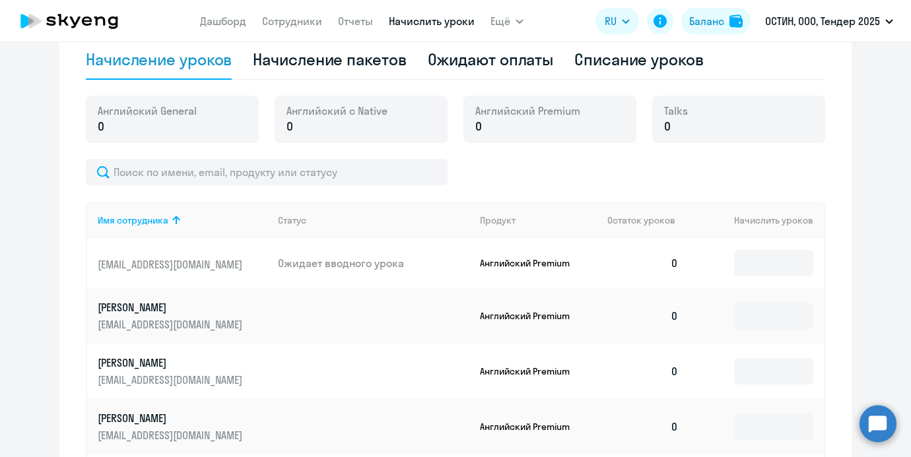
scroll to position [445, 0]
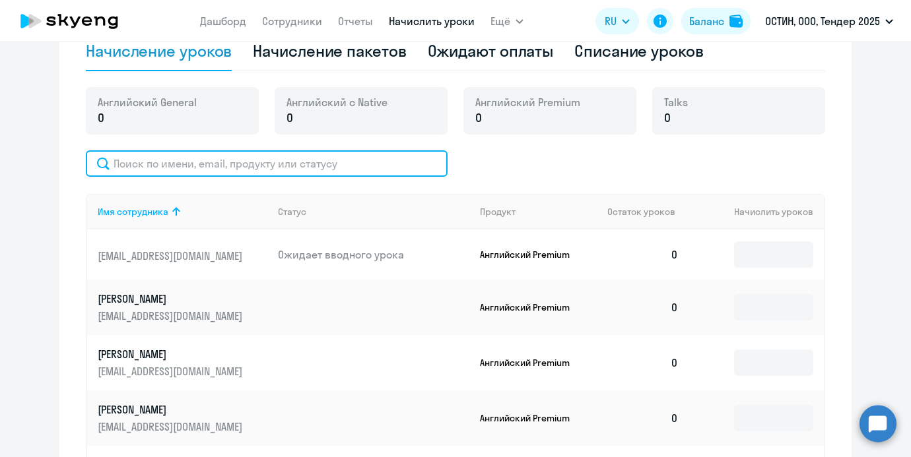
click at [331, 166] on input "text" at bounding box center [267, 163] width 362 height 26
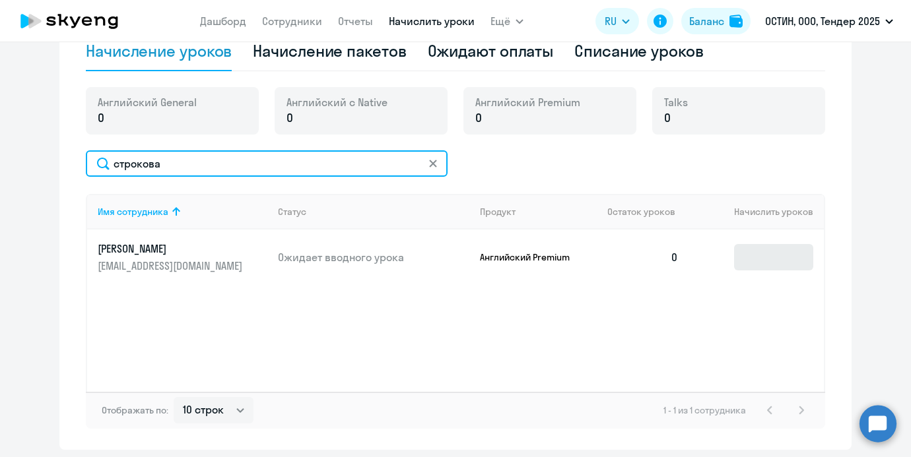
type input "строкова"
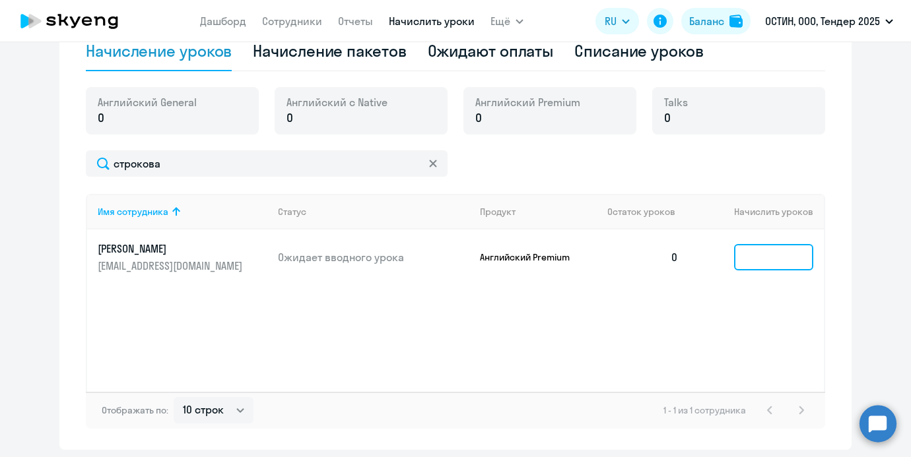
click at [745, 260] on input at bounding box center [773, 257] width 79 height 26
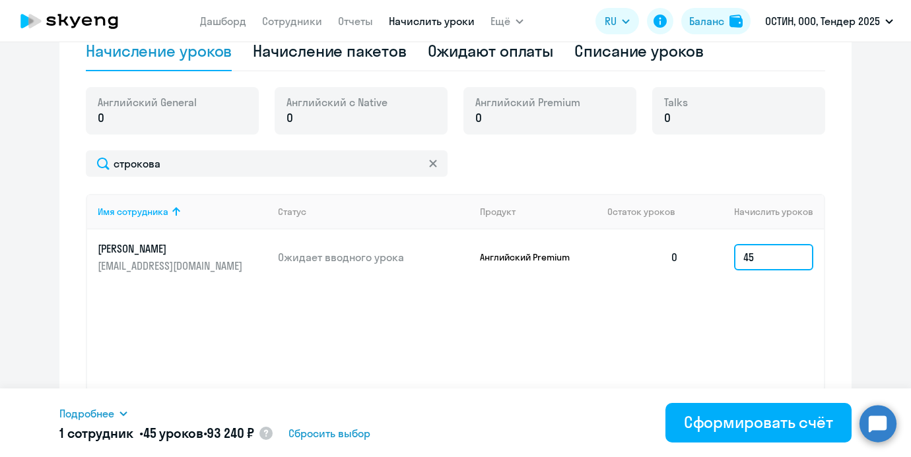
type input "45"
click at [118, 414] on div "Подробнее" at bounding box center [282, 414] width 446 height 16
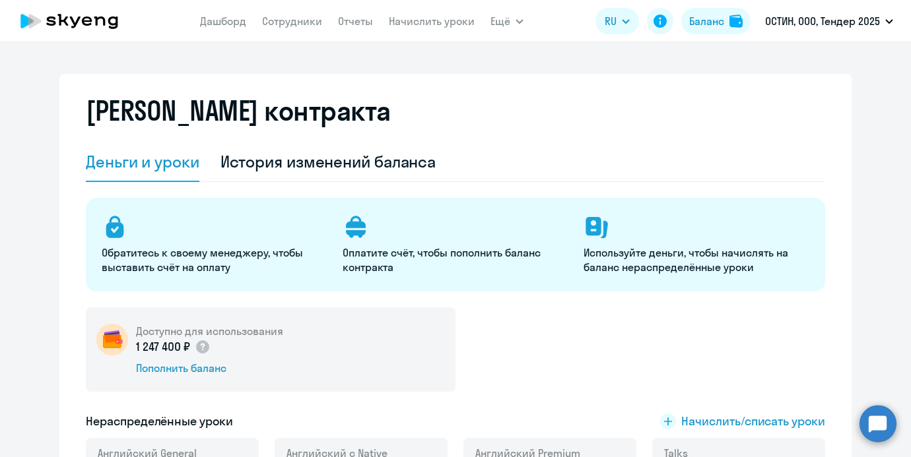
select select "english_adult_not_native_speaker"
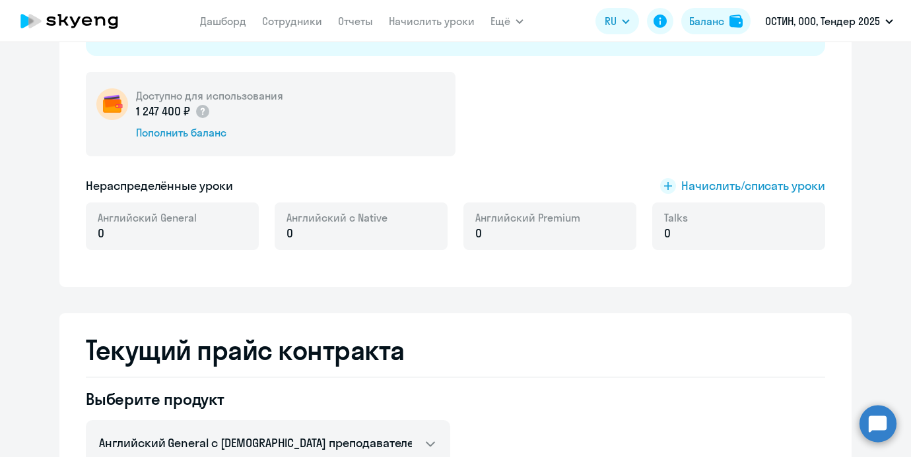
scroll to position [238, 0]
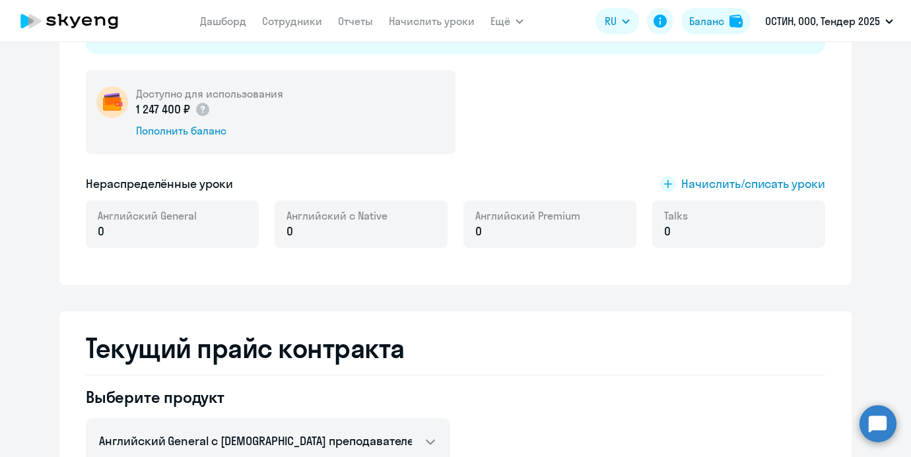
click at [723, 194] on div "Доступно для использования 1 247 400 ₽ Пополнить баланс Нераспределённые уроки …" at bounding box center [455, 167] width 739 height 194
click at [723, 189] on span "Начислить/списать уроки" at bounding box center [753, 184] width 144 height 17
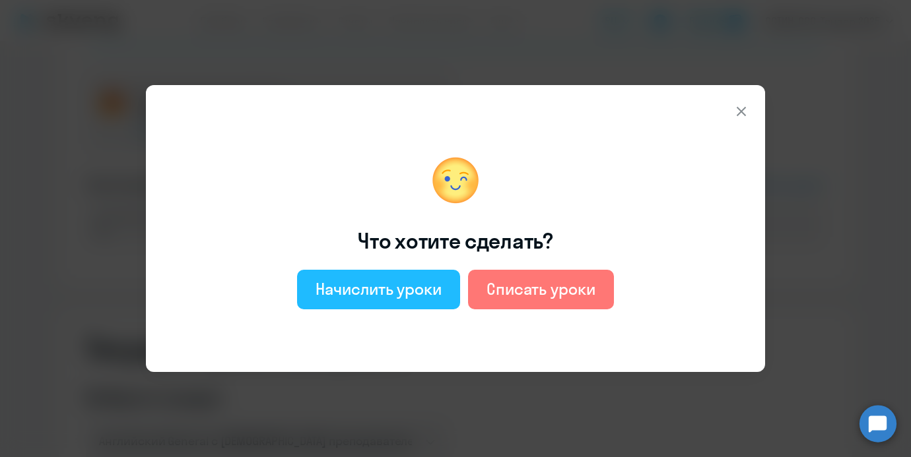
click at [417, 277] on button "Начислить уроки" at bounding box center [378, 290] width 163 height 40
select select "english_adult_not_native_speaker"
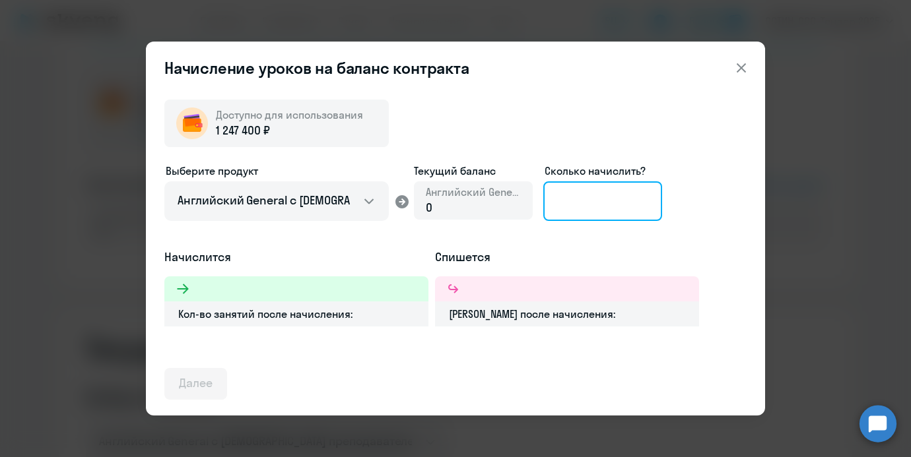
click at [558, 194] on input at bounding box center [602, 202] width 119 height 40
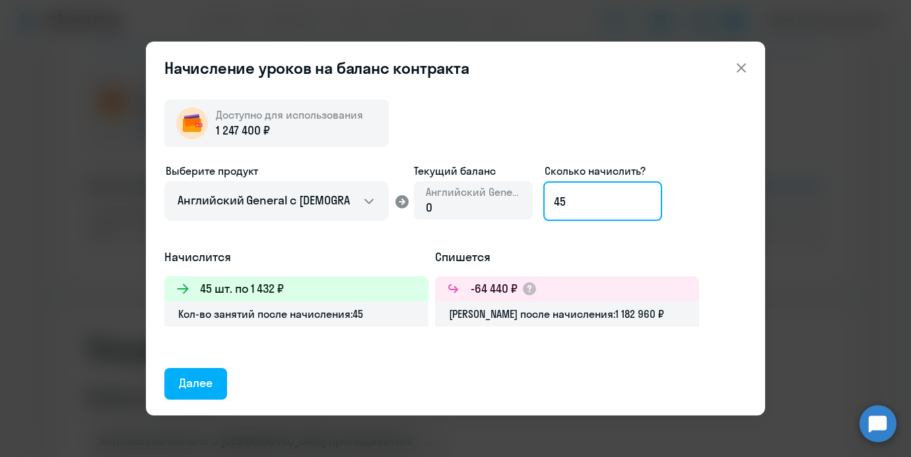
type input "45"
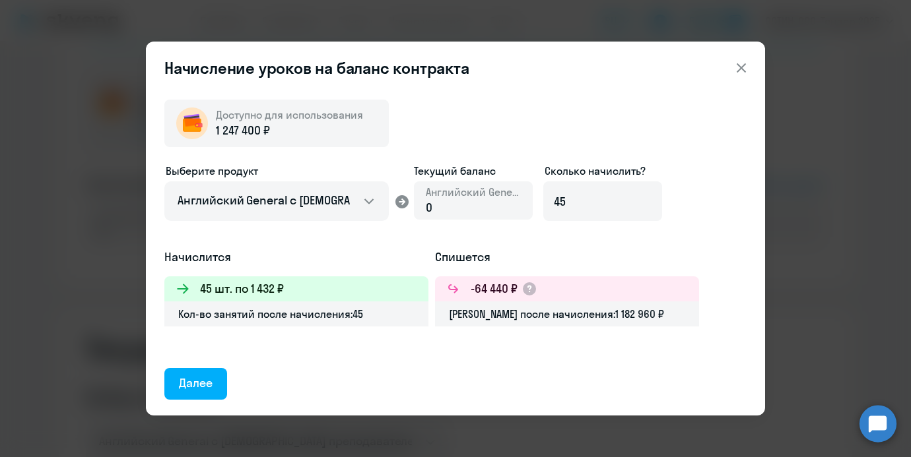
click at [828, 209] on div "Начисление уроков на баланс контракта Доступно для использования 1 247 400 ₽ Вы…" at bounding box center [455, 228] width 911 height 457
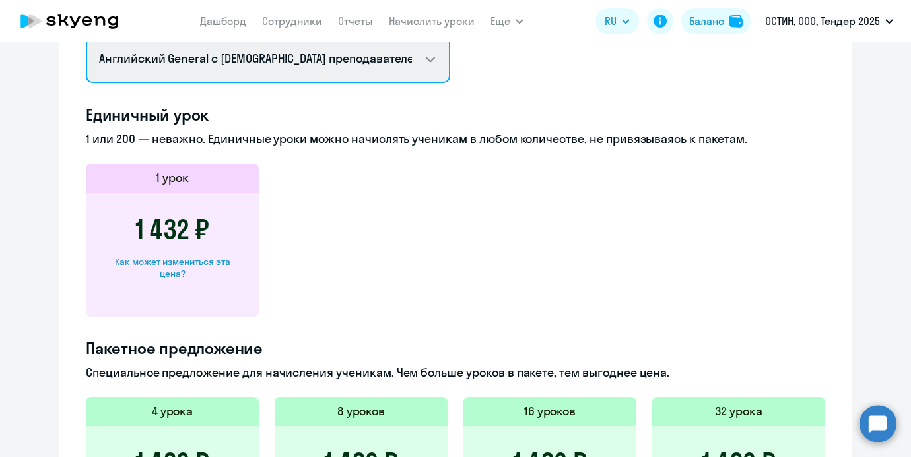
click at [418, 74] on select "Английский General с русскоговорящим преподавателем Английский General с англог…" at bounding box center [268, 60] width 364 height 48
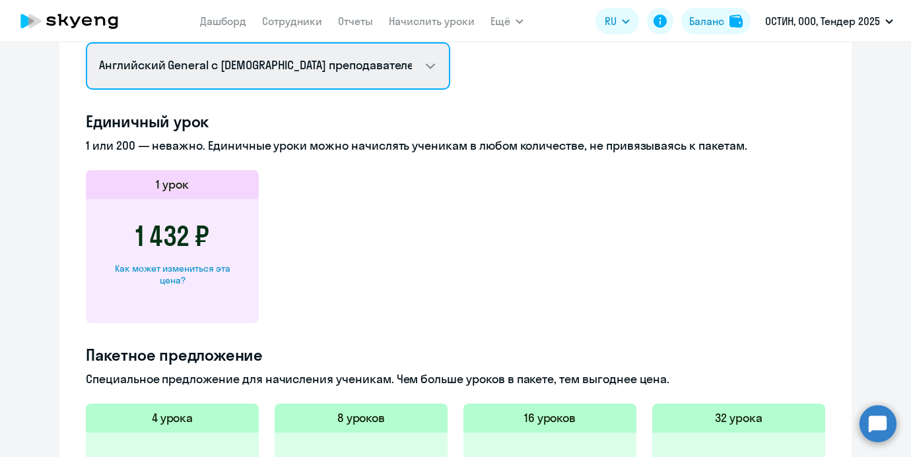
select select "english_adult_not_native_speaker_premium"
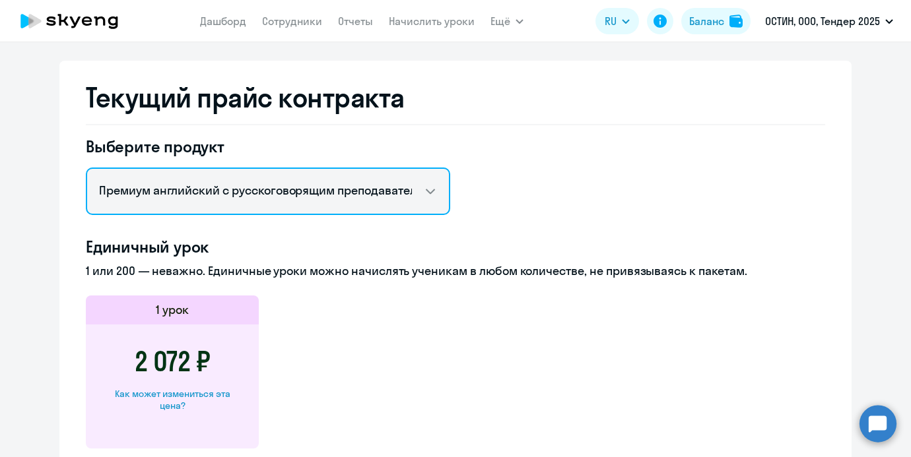
scroll to position [410, 0]
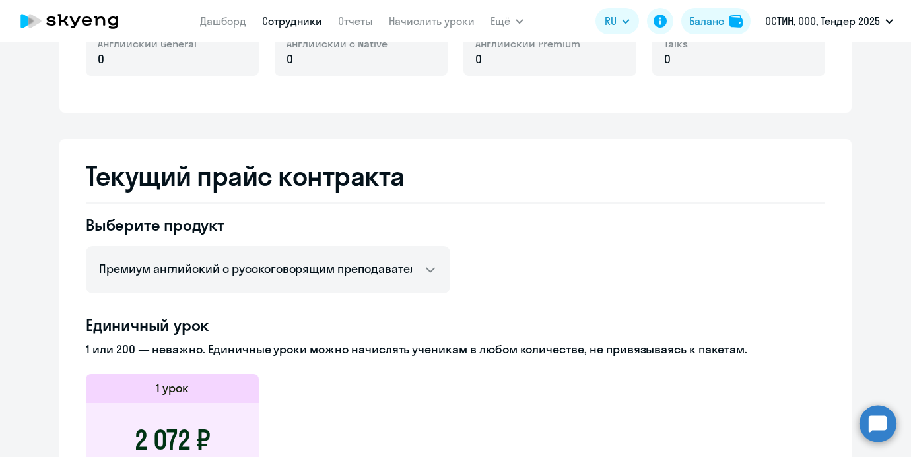
click at [307, 22] on link "Сотрудники" at bounding box center [292, 21] width 60 height 13
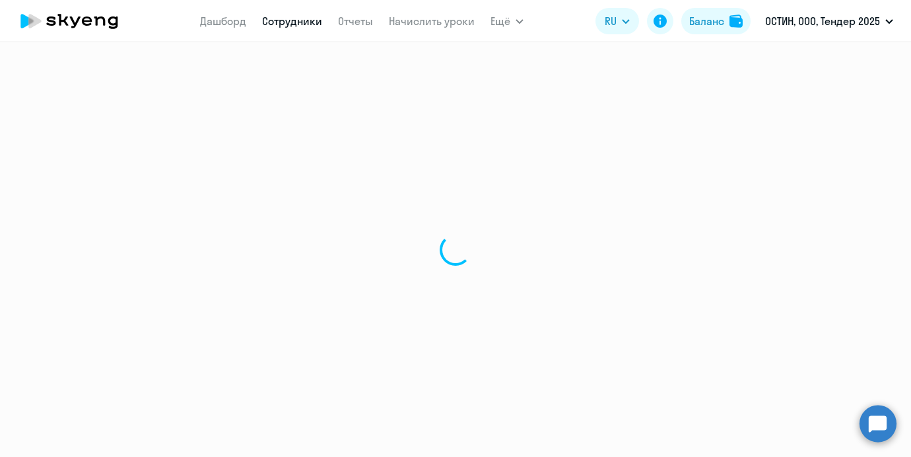
select select "30"
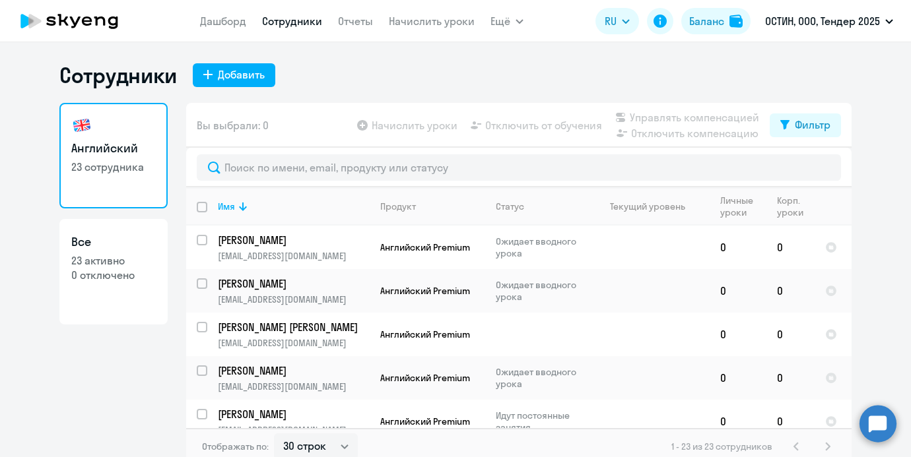
click at [405, 30] on nav "Дашборд Сотрудники Отчеты Начислить уроки" at bounding box center [337, 21] width 275 height 26
click at [405, 26] on link "Начислить уроки" at bounding box center [432, 21] width 86 height 13
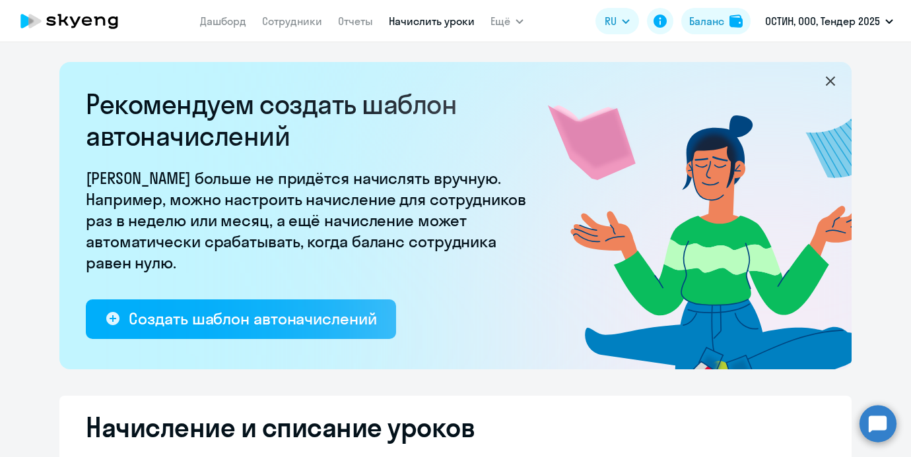
select select "10"
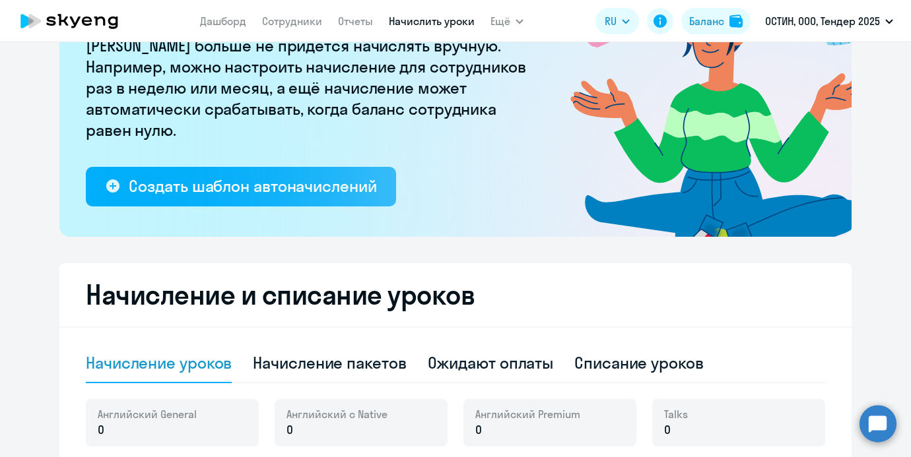
scroll to position [371, 0]
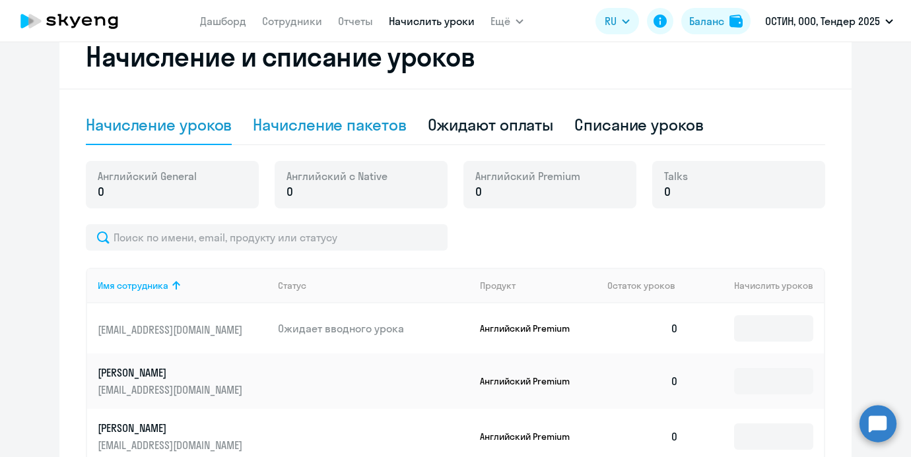
click at [344, 141] on div "Начисление пакетов" at bounding box center [329, 126] width 153 height 40
select select "10"
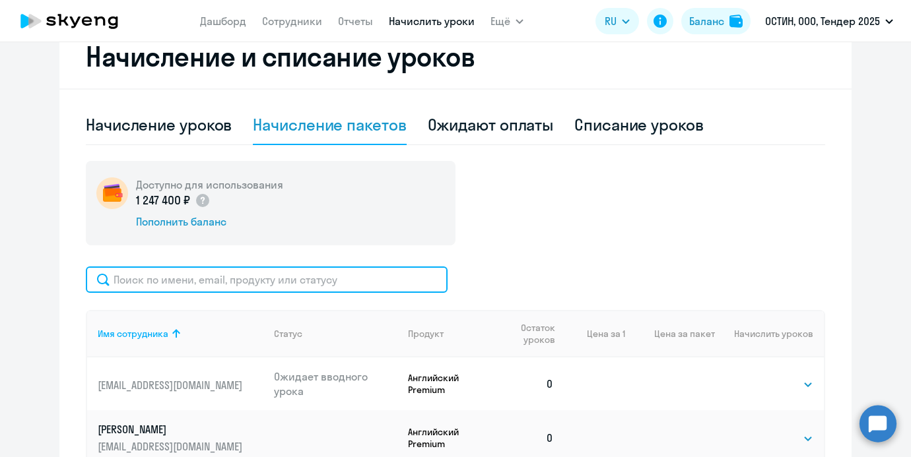
click at [263, 283] on input "text" at bounding box center [267, 280] width 362 height 26
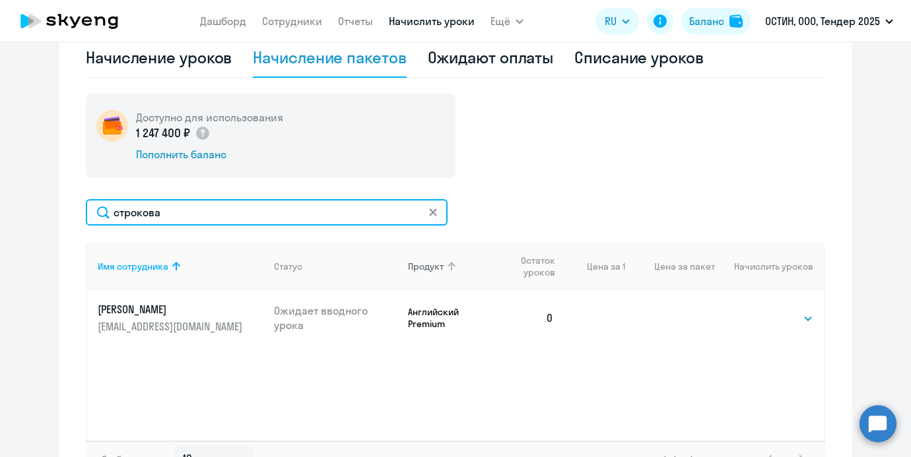
scroll to position [462, 0]
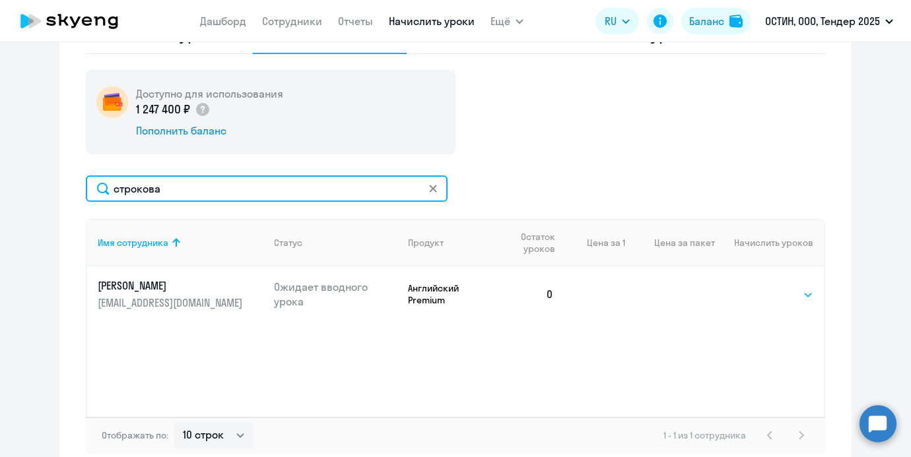
type input "строкова"
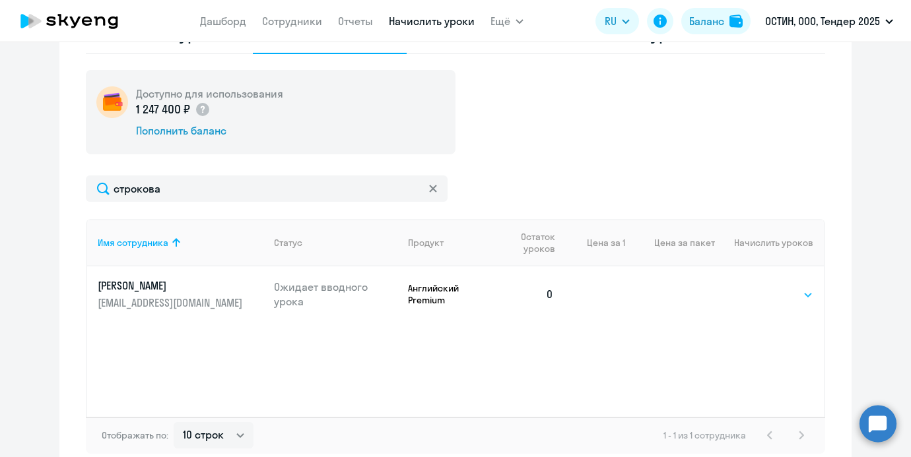
click at [797, 292] on select "Выбрать 4 8 14 16 32 64 96 128" at bounding box center [786, 295] width 54 height 16
select select "64"
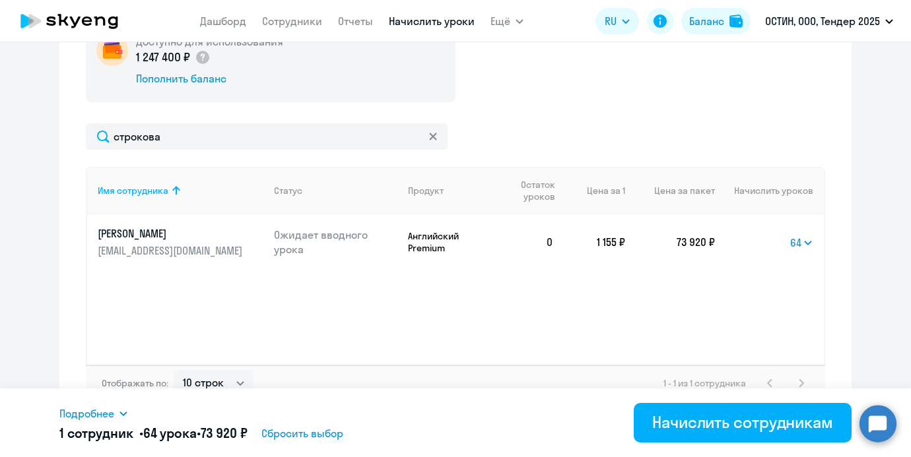
scroll to position [533, 0]
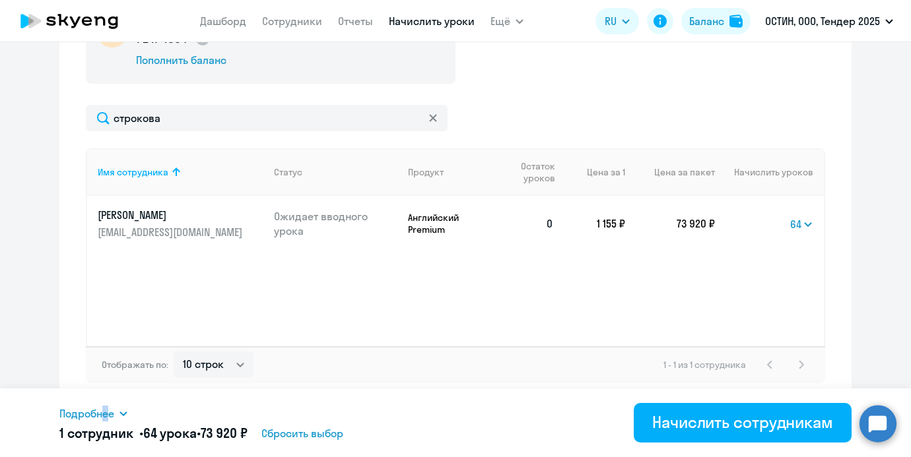
click at [100, 421] on span "Подробнее" at bounding box center [86, 414] width 55 height 16
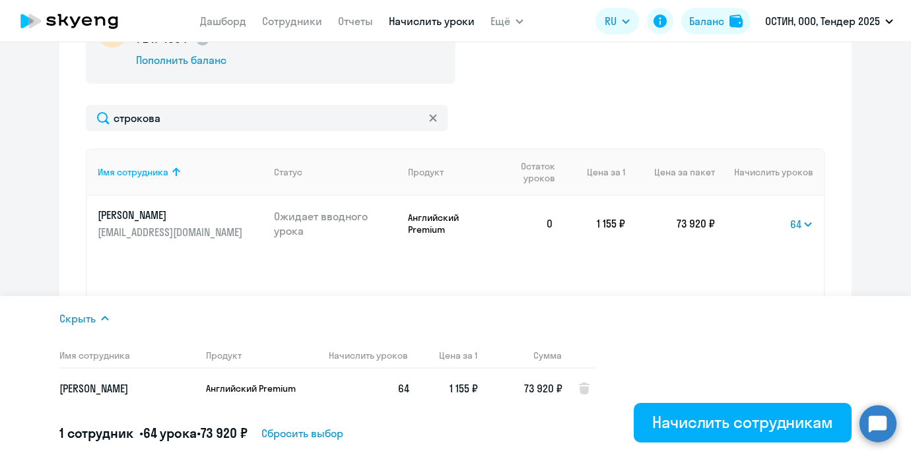
click at [61, 189] on div "Начисление и списание уроков Начисление уроков Начисление пакетов Ожидают оплат…" at bounding box center [455, 133] width 792 height 541
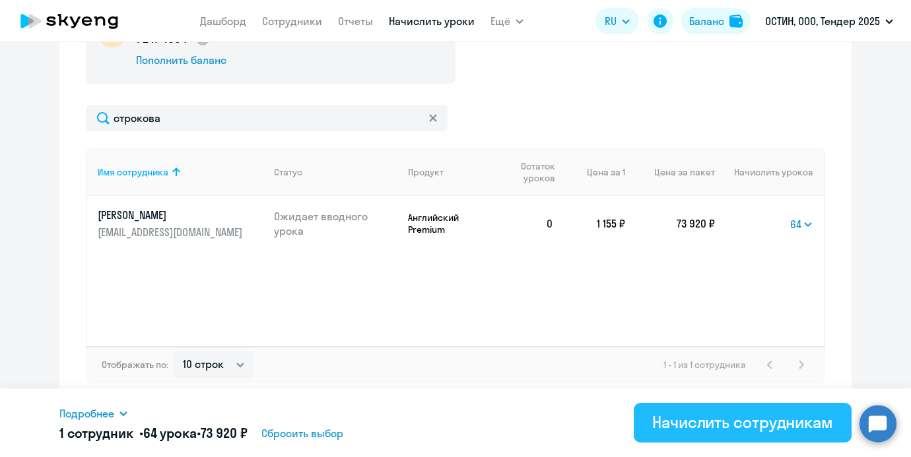
click at [717, 427] on div "Начислить сотрудникам" at bounding box center [742, 422] width 181 height 21
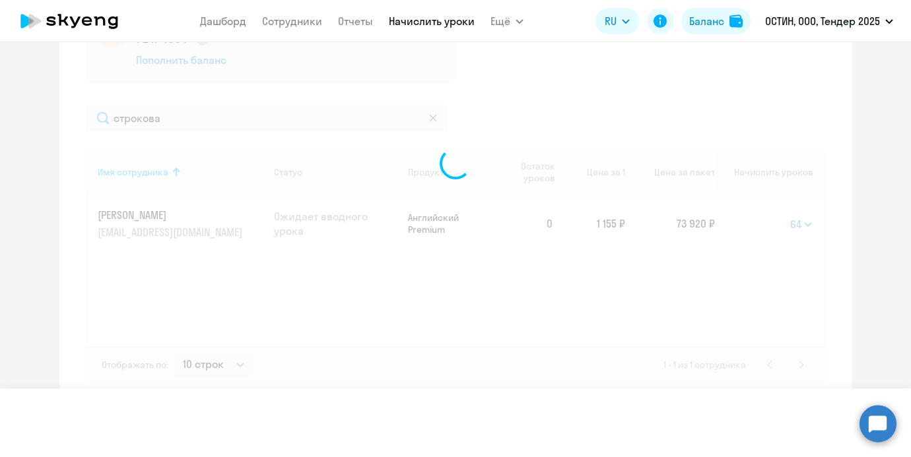
select select
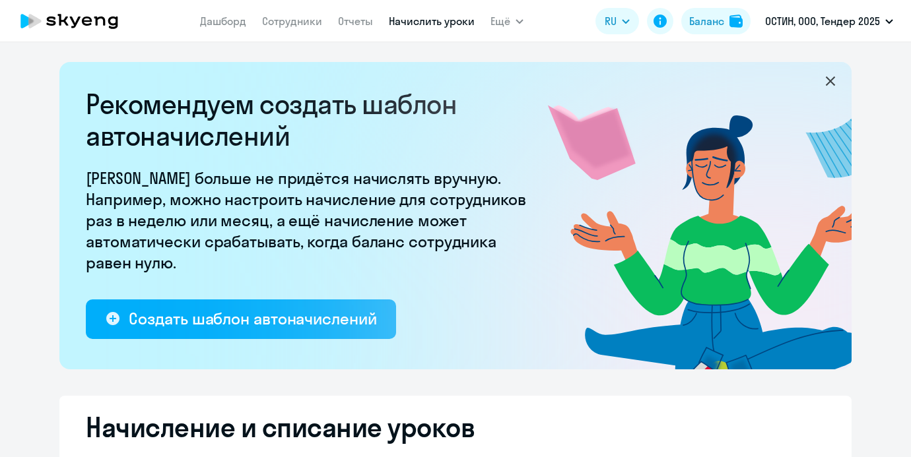
select select "10"
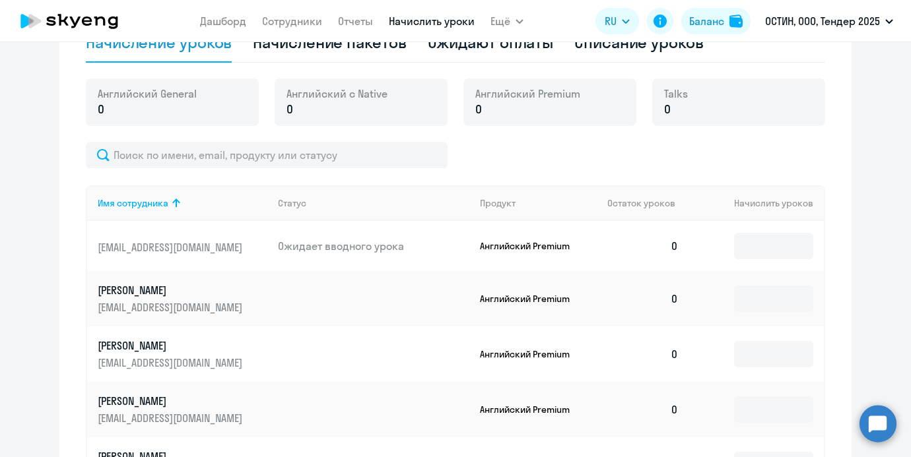
scroll to position [430, 0]
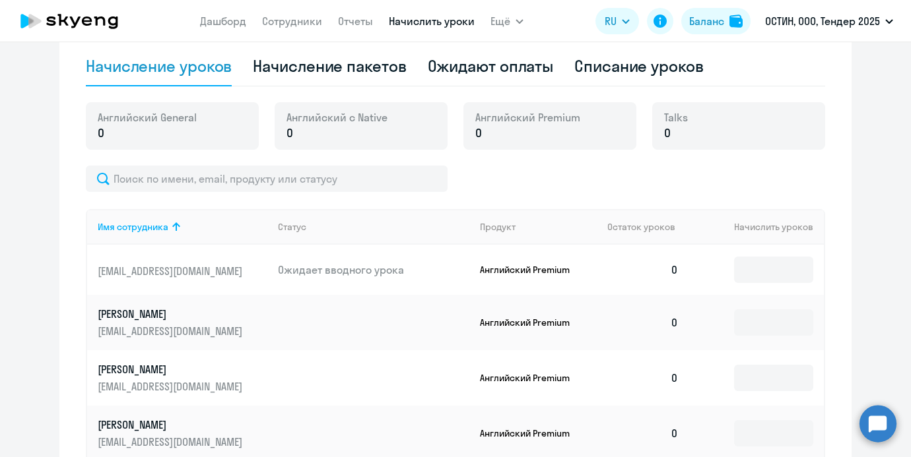
click at [43, 175] on ng-component "Рекомендуем создать шаблон автоначислений Уроки больше не придётся начислять вр…" at bounding box center [455, 242] width 911 height 1220
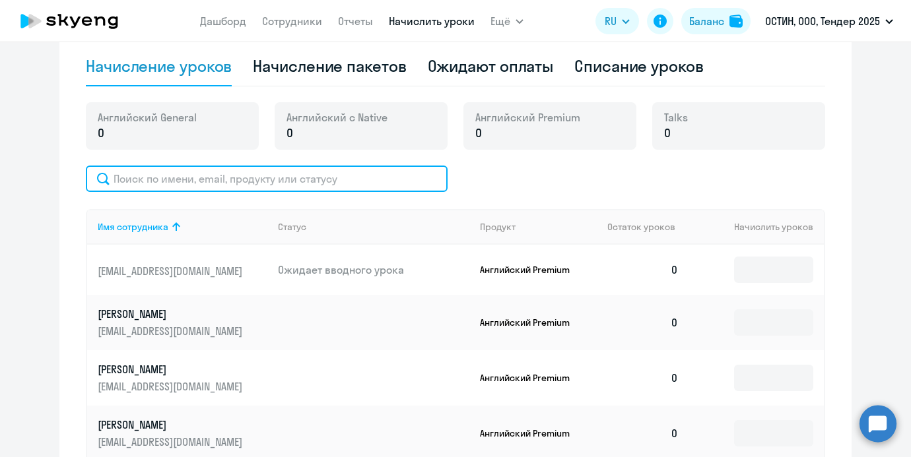
click at [143, 177] on input "text" at bounding box center [267, 179] width 362 height 26
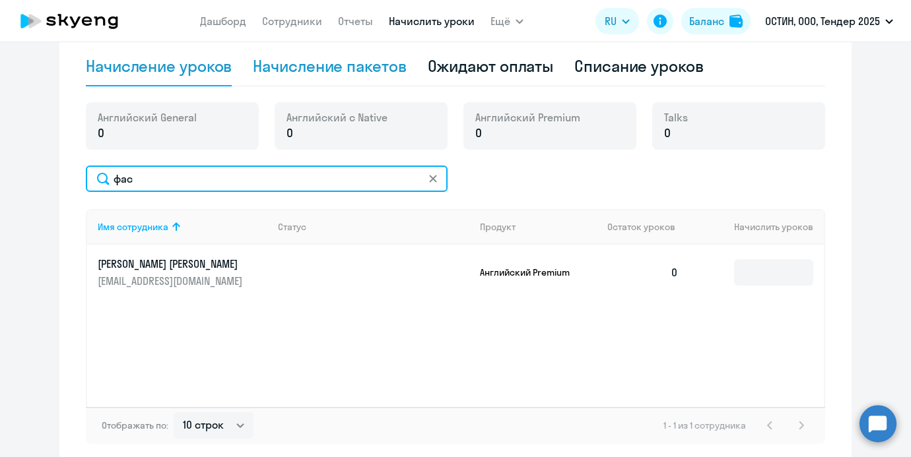
type input "фас"
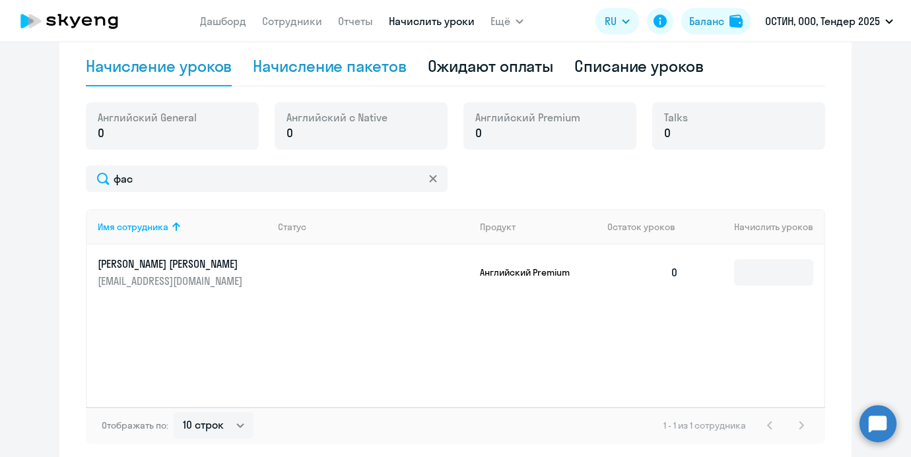
click at [296, 76] on div "Начисление пакетов" at bounding box center [329, 65] width 153 height 21
select select "10"
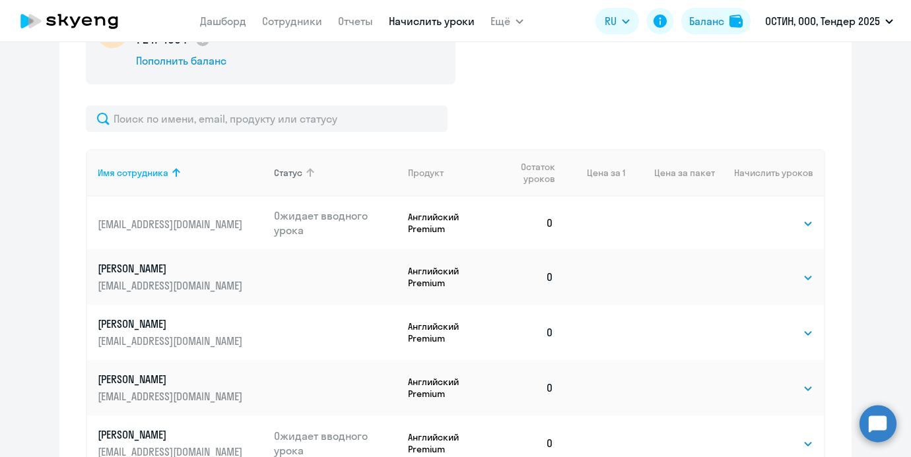
scroll to position [556, 0]
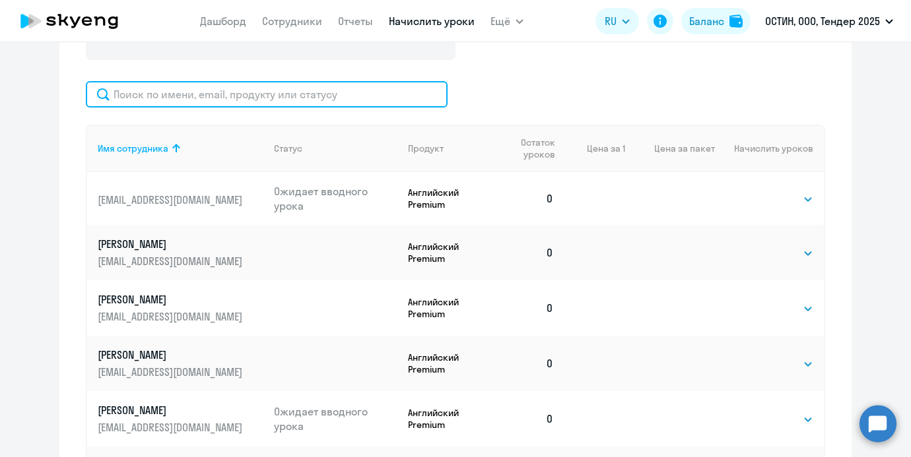
click at [281, 100] on input "text" at bounding box center [267, 94] width 362 height 26
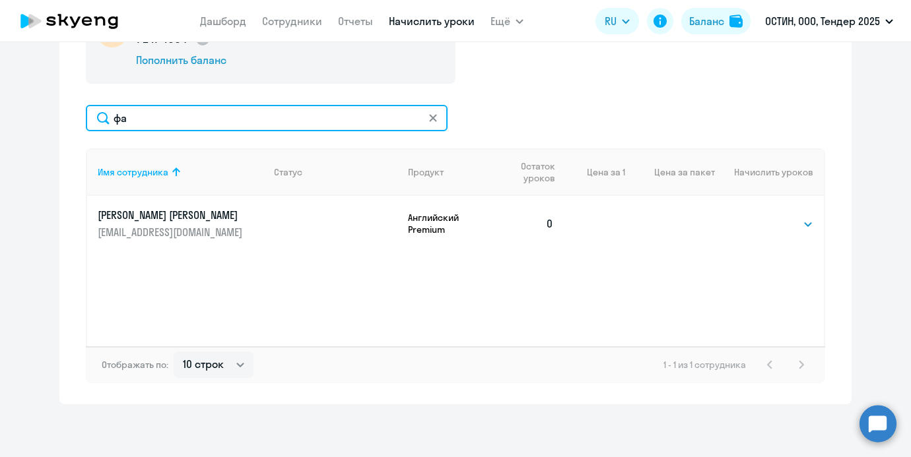
scroll to position [533, 0]
type input "ф"
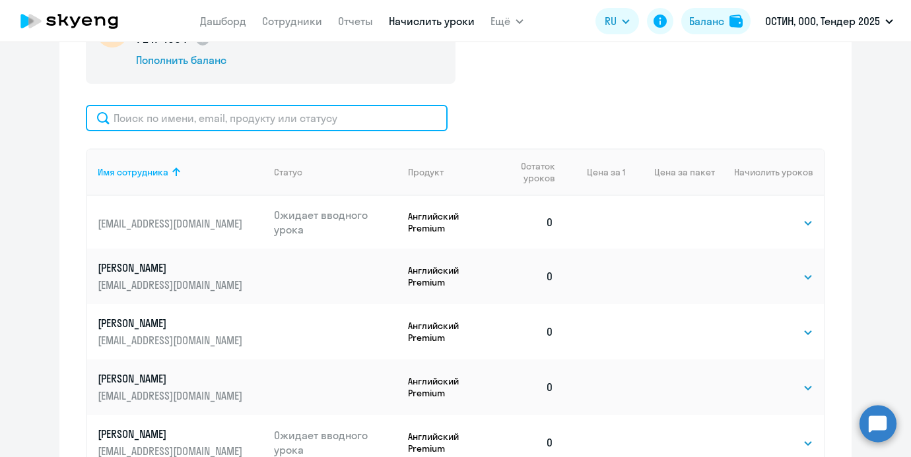
scroll to position [556, 0]
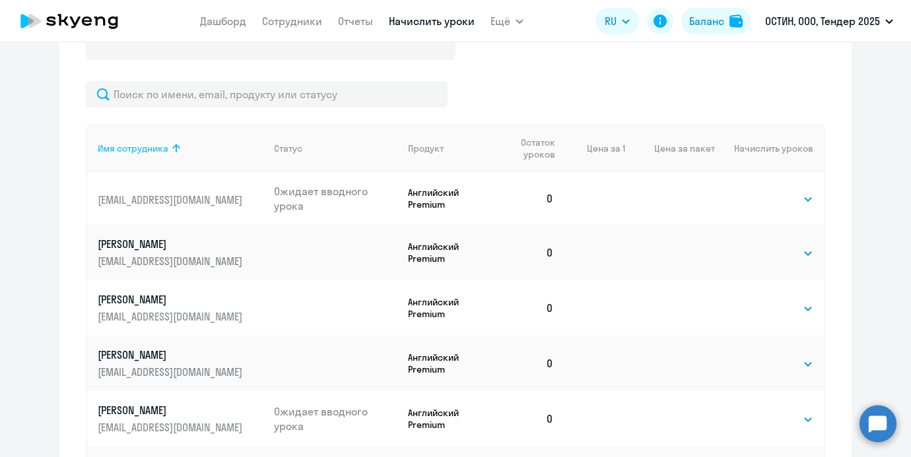
click at [110, 140] on th "Имя сотрудника" at bounding box center [175, 149] width 176 height 48
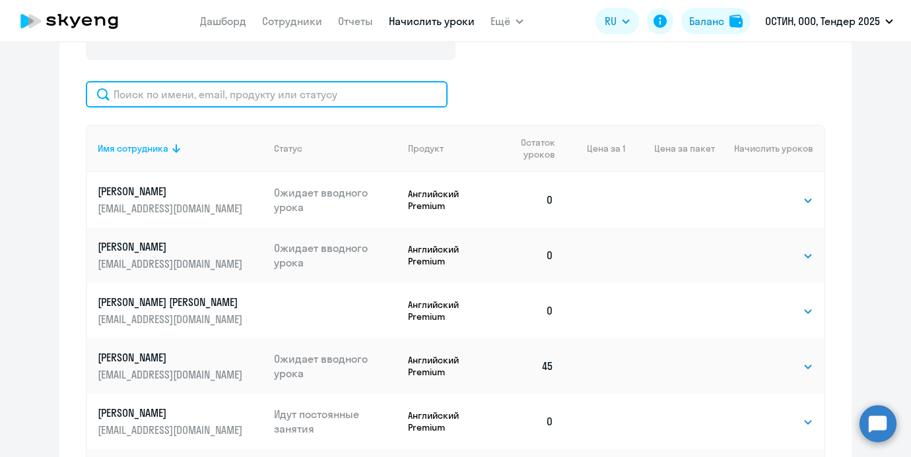
click at [184, 102] on input "text" at bounding box center [267, 94] width 362 height 26
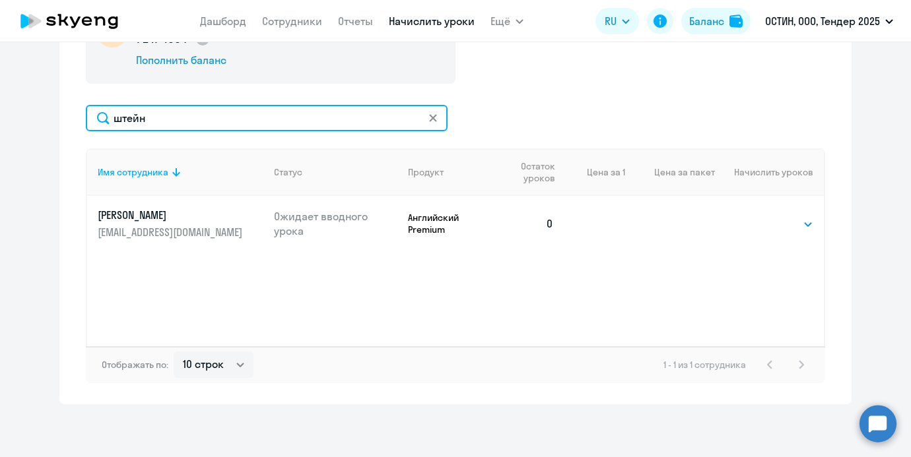
click at [203, 116] on input "штейн" at bounding box center [267, 118] width 362 height 26
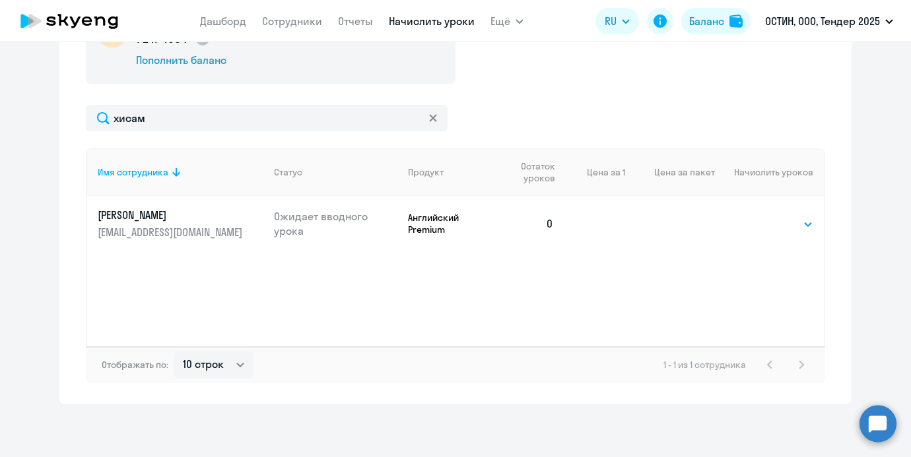
click at [60, 147] on div "Начисление и списание уроков Начисление уроков Начисление пакетов Ожидают оплат…" at bounding box center [455, 133] width 792 height 541
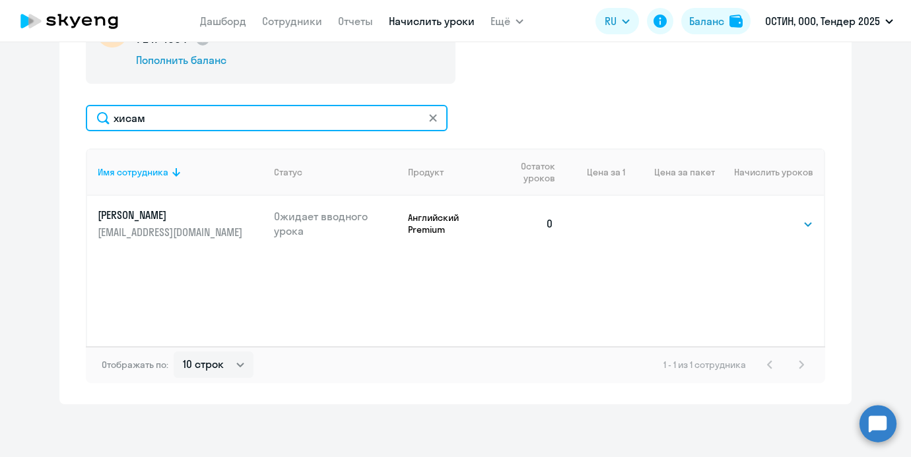
click at [181, 108] on input "хисам" at bounding box center [267, 118] width 362 height 26
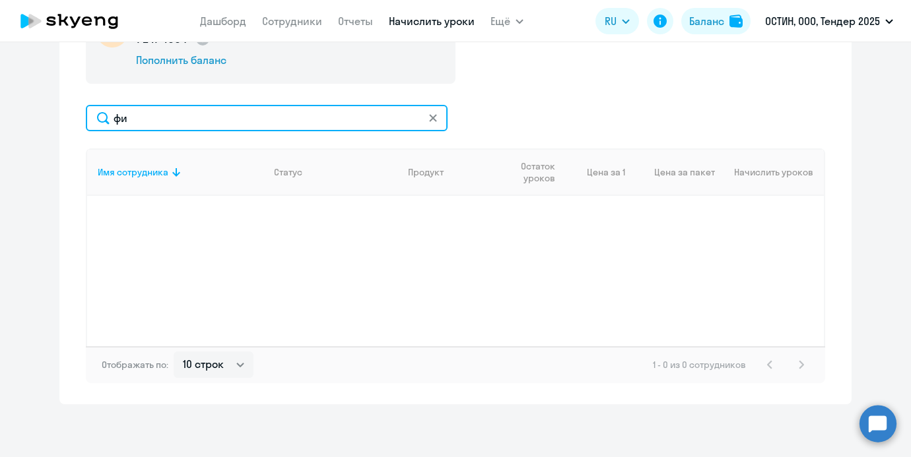
type input "ф"
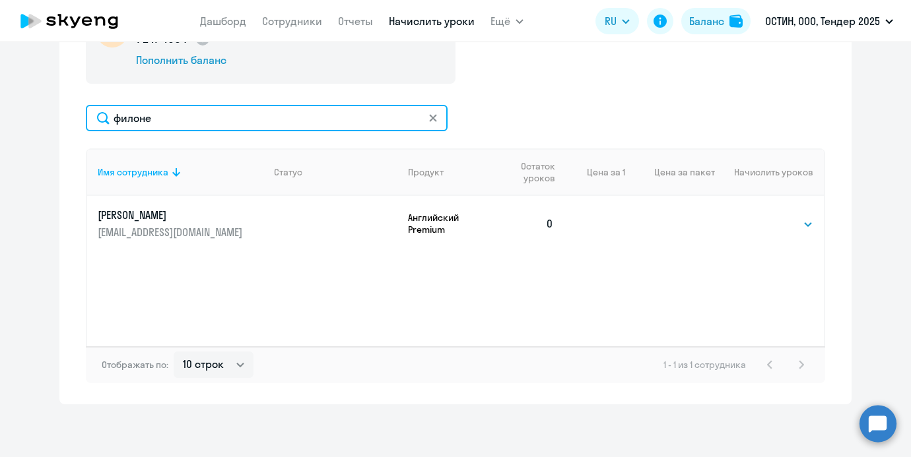
click at [176, 119] on input "филоне" at bounding box center [267, 118] width 362 height 26
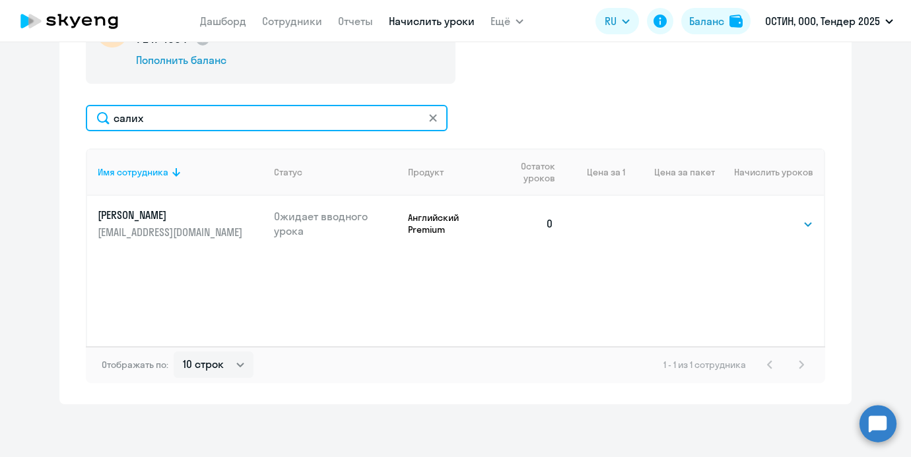
click at [158, 122] on input "салих" at bounding box center [267, 118] width 362 height 26
click at [114, 113] on input "кунч" at bounding box center [267, 118] width 362 height 26
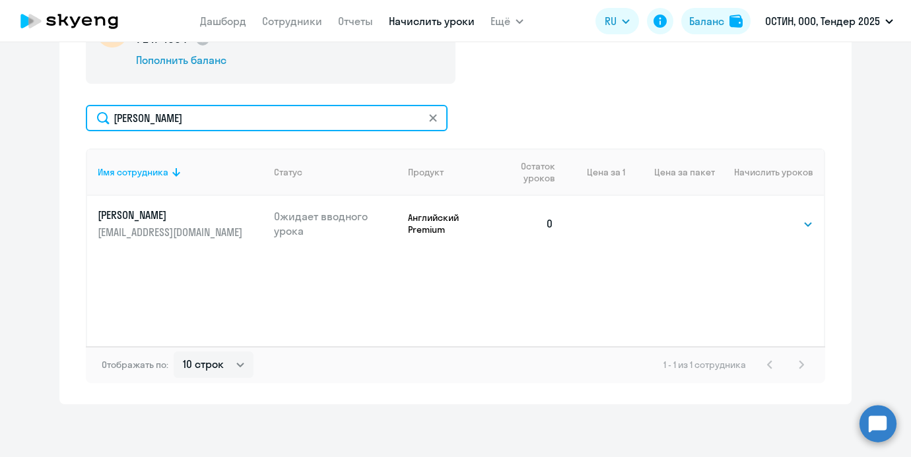
click at [141, 121] on input "[PERSON_NAME]" at bounding box center [267, 118] width 362 height 26
click at [169, 117] on input "[PERSON_NAME]" at bounding box center [267, 118] width 362 height 26
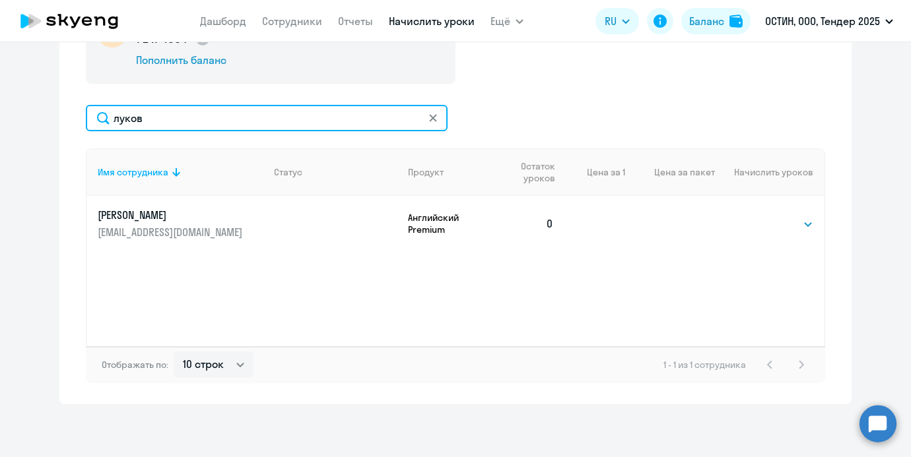
click at [199, 110] on input "луков" at bounding box center [267, 118] width 362 height 26
type input "ф"
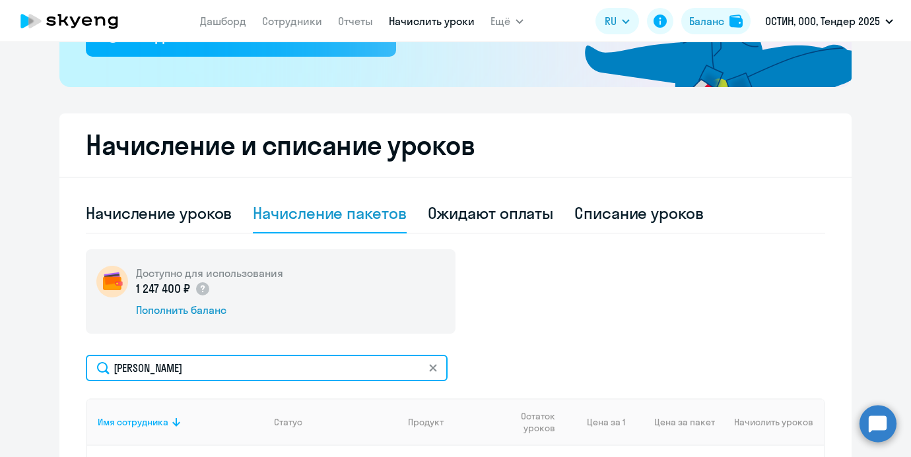
scroll to position [114, 0]
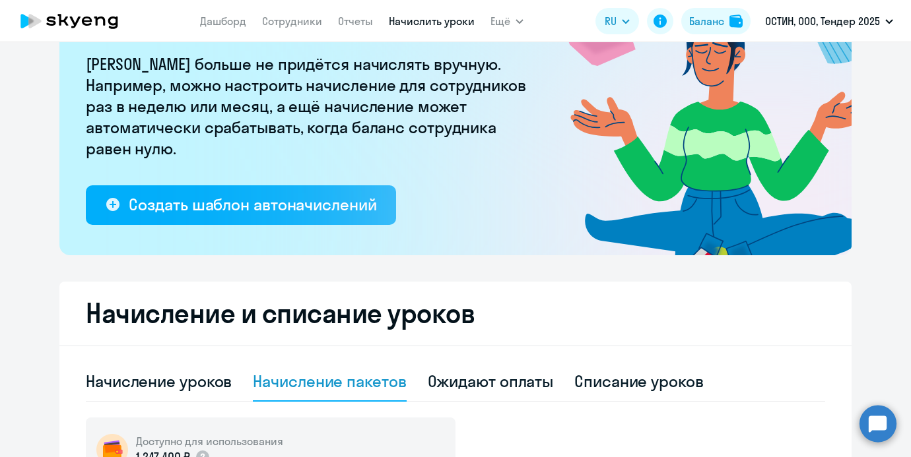
type input "белова"
click at [283, 13] on app-menu-item-link "Сотрудники" at bounding box center [292, 21] width 60 height 17
click at [277, 18] on link "Сотрудники" at bounding box center [292, 21] width 60 height 13
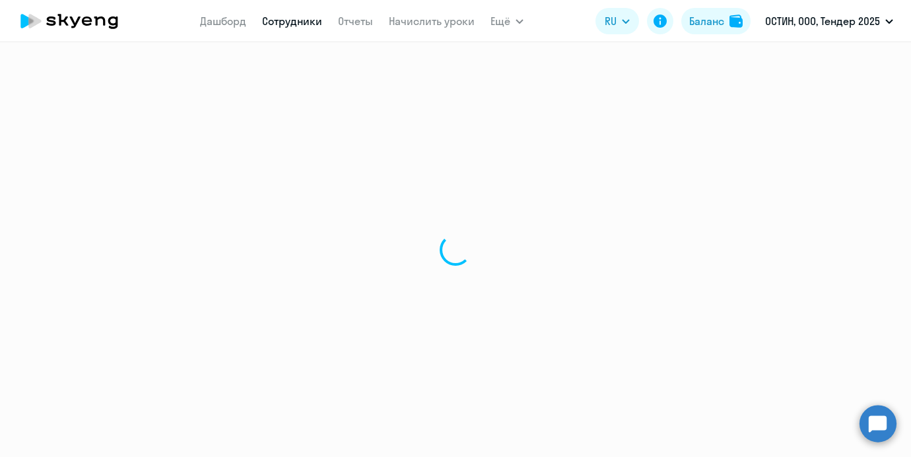
select select "30"
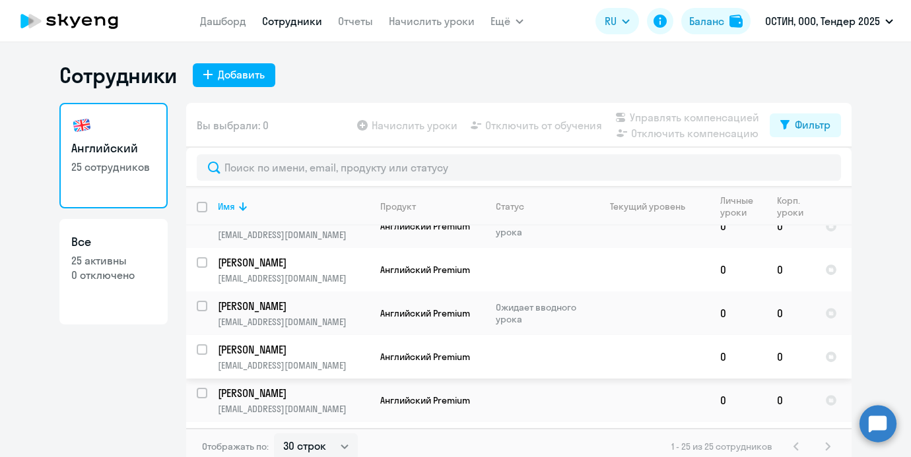
scroll to position [873, 0]
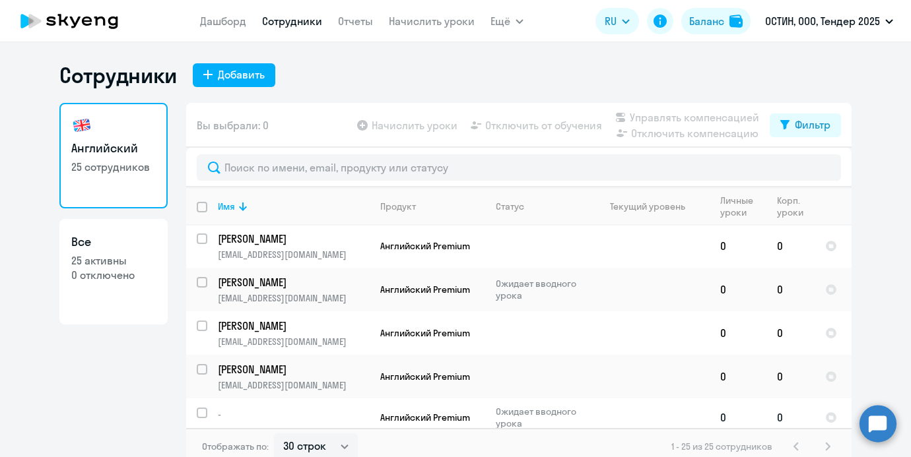
click at [391, 416] on td "Английский Premium" at bounding box center [428, 418] width 116 height 38
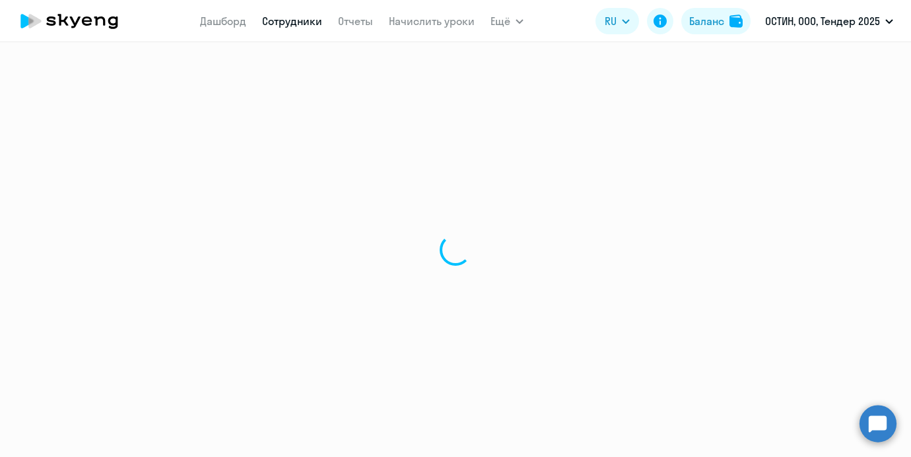
select select "english"
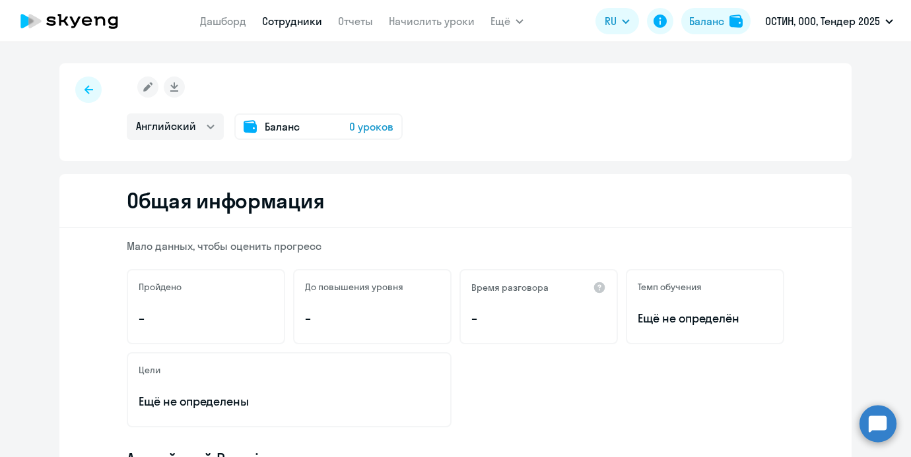
click at [90, 89] on icon at bounding box center [88, 89] width 9 height 9
select select "30"
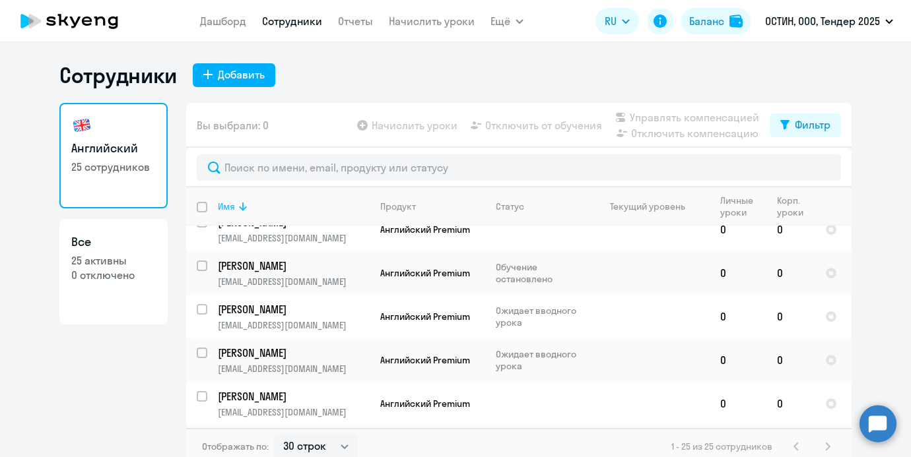
scroll to position [873, 0]
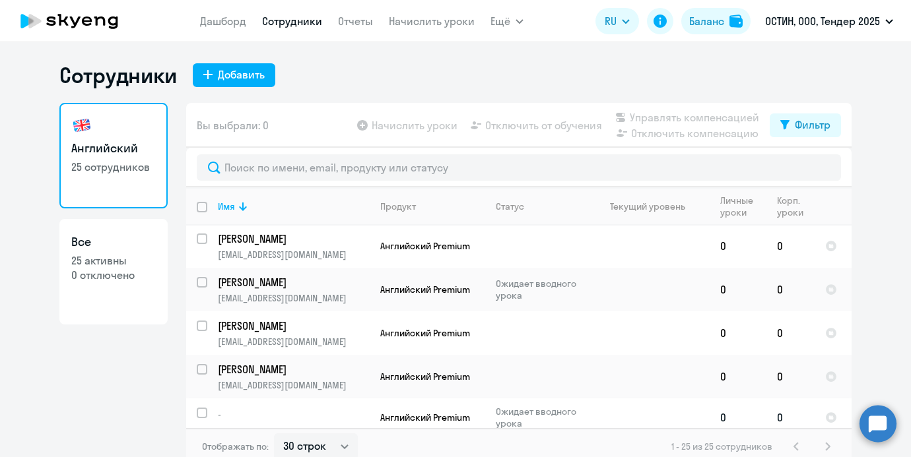
click at [201, 408] on input "select row 16585465" at bounding box center [210, 421] width 26 height 26
checkbox input "true"
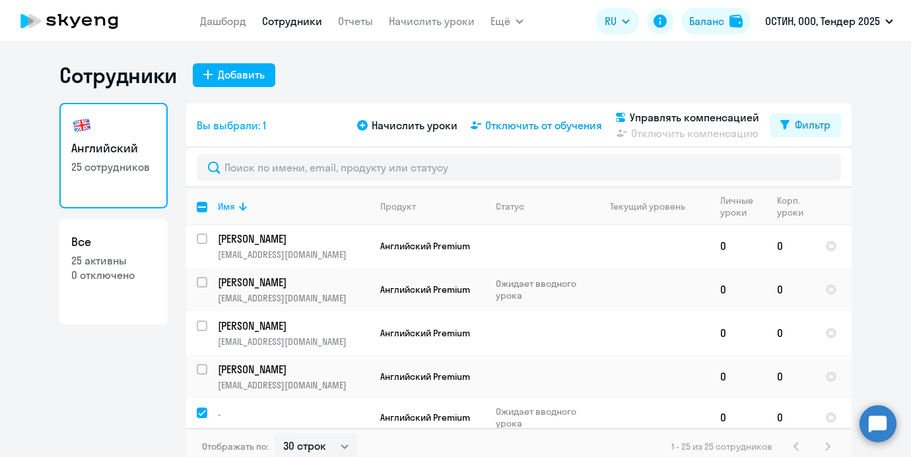
click at [520, 121] on span "Отключить от обучения" at bounding box center [543, 125] width 117 height 16
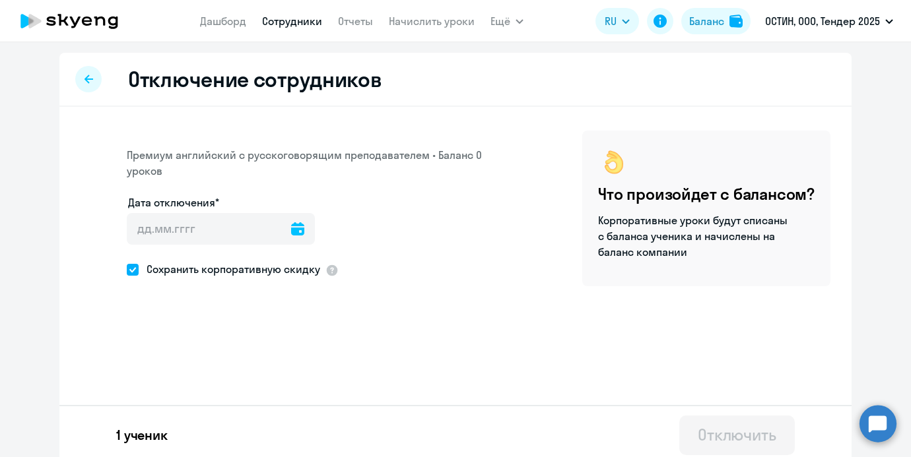
scroll to position [7, 0]
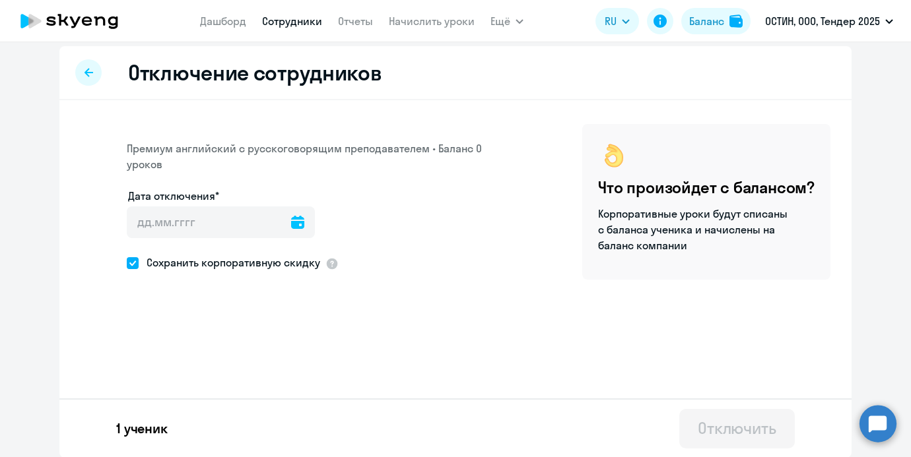
click at [291, 225] on icon at bounding box center [297, 222] width 13 height 13
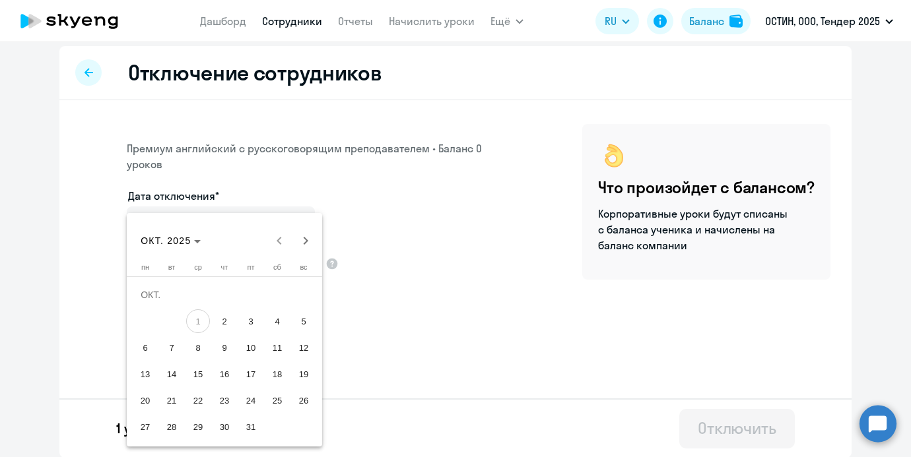
drag, startPoint x: 195, startPoint y: 329, endPoint x: 221, endPoint y: 326, distance: 26.0
click at [220, 326] on tr "1 2 3 4 5" at bounding box center [224, 321] width 185 height 26
click at [221, 326] on span "2" at bounding box center [225, 322] width 24 height 24
type input "02.10.2025"
type input "2.10.2025"
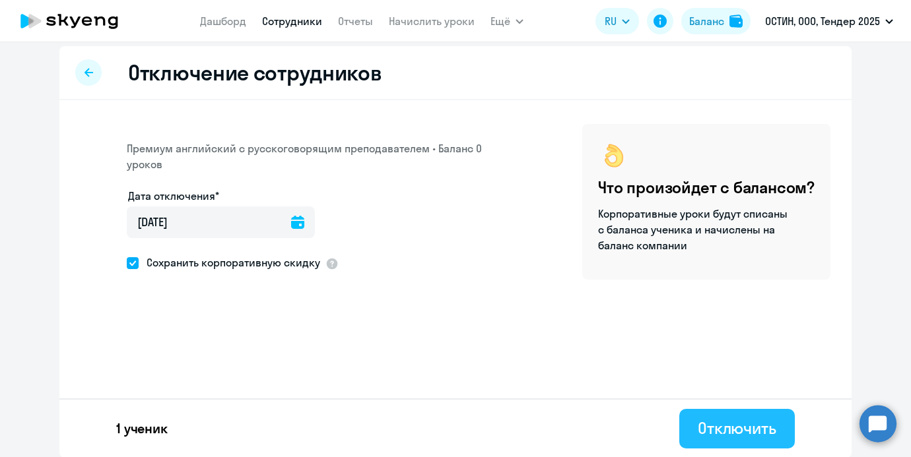
click at [706, 418] on div "Отключить" at bounding box center [737, 428] width 79 height 21
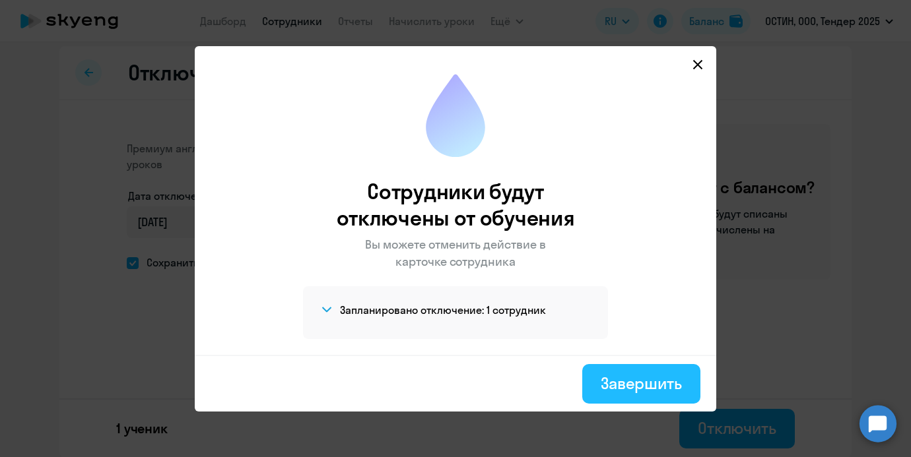
click at [628, 383] on div "Завершить" at bounding box center [641, 383] width 81 height 21
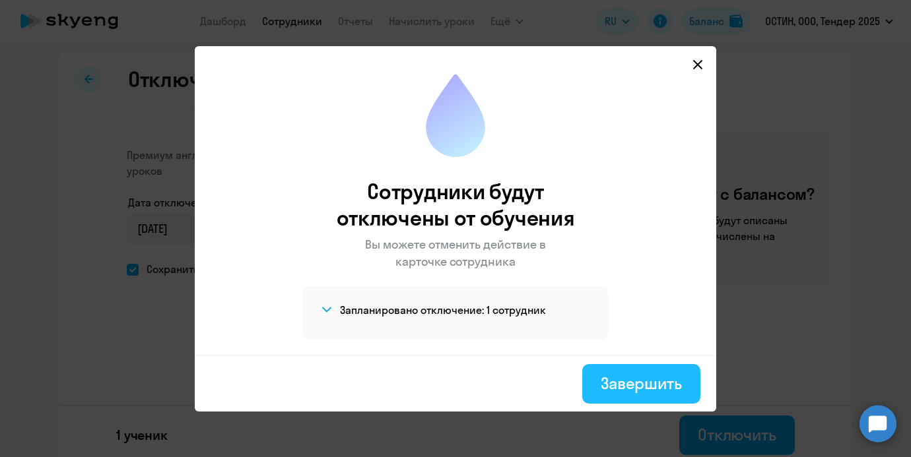
select select "30"
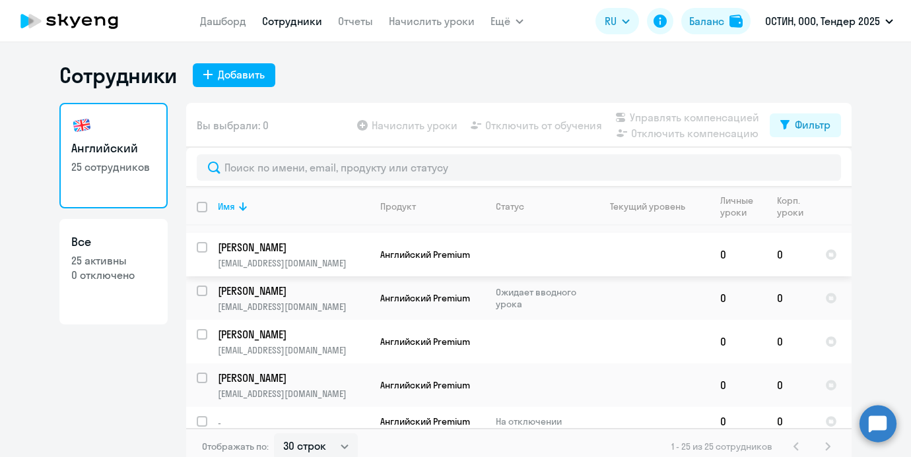
scroll to position [8, 0]
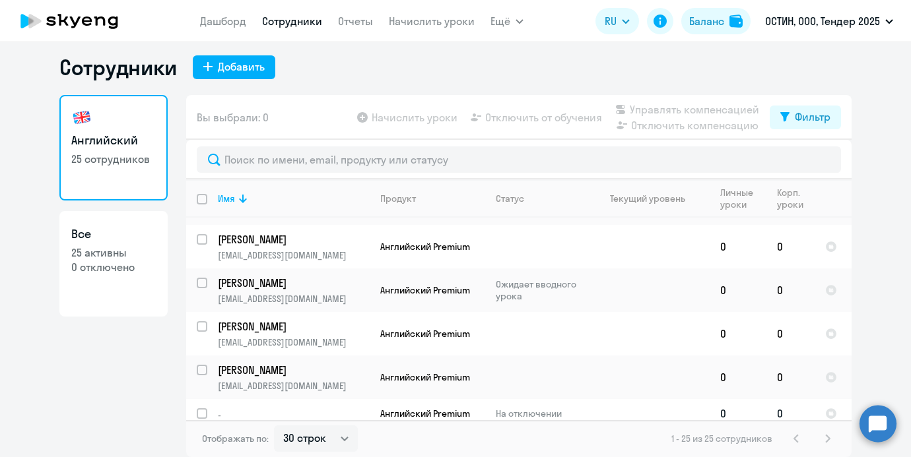
click at [255, 409] on p "-" at bounding box center [293, 415] width 151 height 12
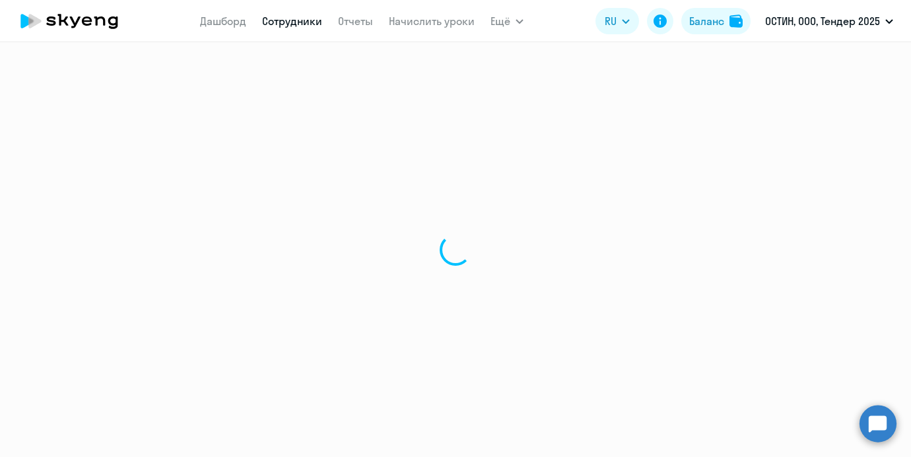
select select "english"
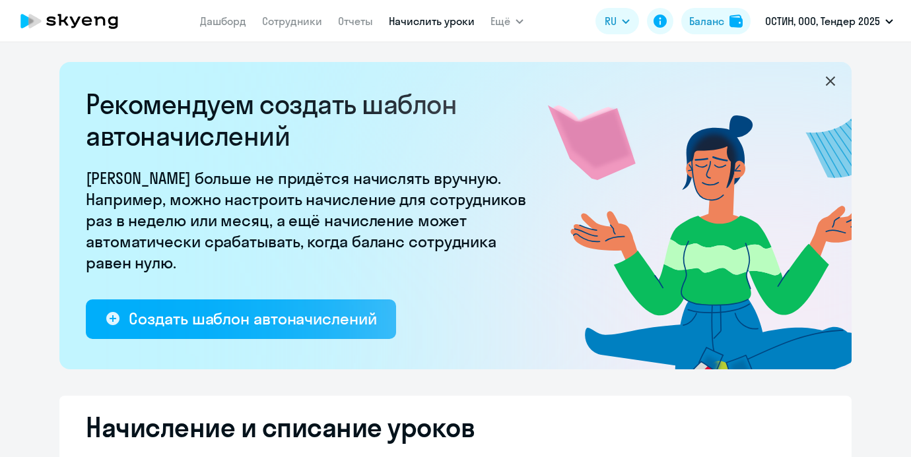
select select "10"
click at [306, 29] on nav "[PERSON_NAME] Отчеты Начислить уроки" at bounding box center [337, 21] width 275 height 26
click at [300, 20] on link "Сотрудники" at bounding box center [292, 21] width 60 height 13
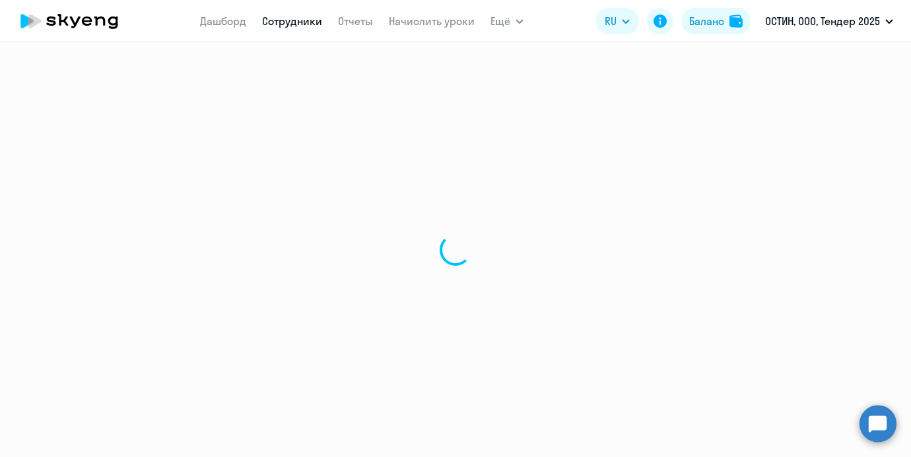
select select "30"
